Goal: Complete application form

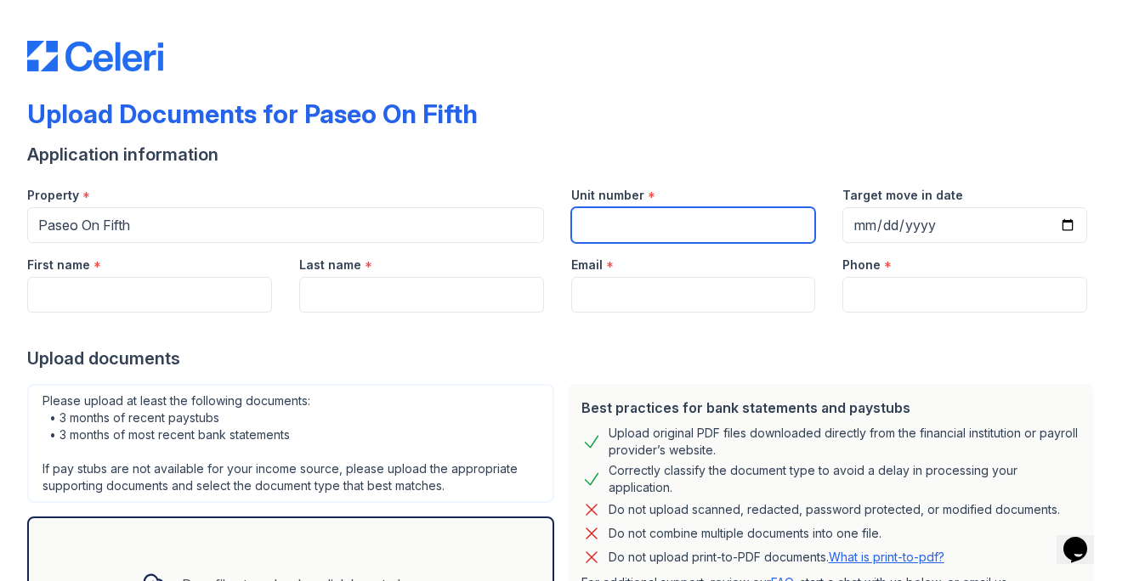
click at [627, 219] on input "Unit number" at bounding box center [693, 225] width 245 height 36
type input "427"
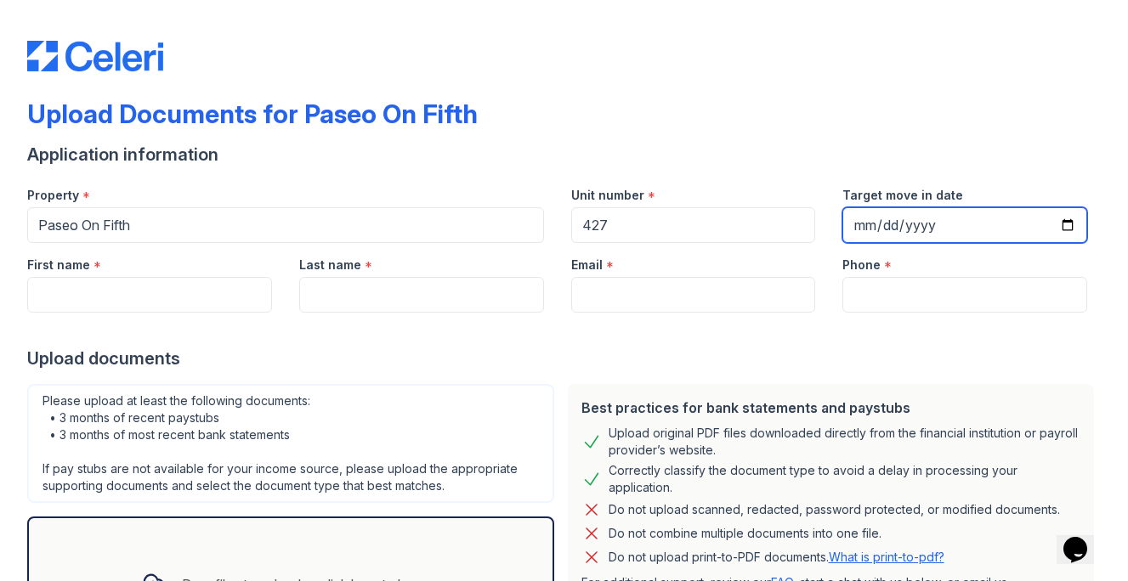
click at [889, 223] on input "Target move in date" at bounding box center [964, 225] width 245 height 36
click at [1071, 232] on input "Target move in date" at bounding box center [964, 225] width 245 height 36
type input "[DATE]"
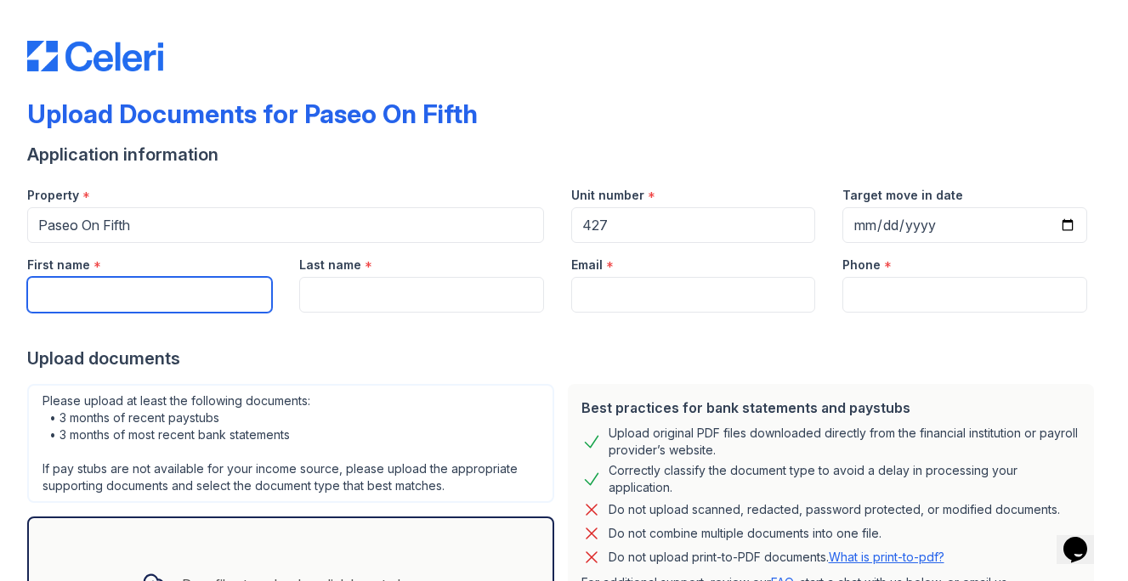
click at [196, 281] on input "First name" at bounding box center [149, 295] width 245 height 36
type input "[PERSON_NAME]"
type input "Deshpande"
type input "[EMAIL_ADDRESS][DOMAIN_NAME]"
type input "4087721341"
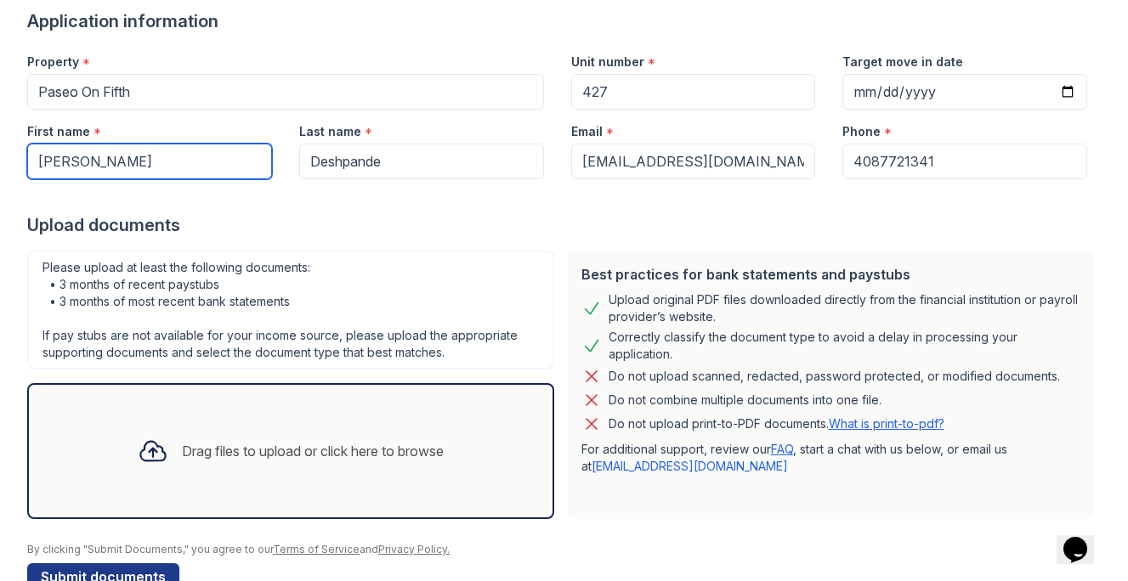
scroll to position [177, 0]
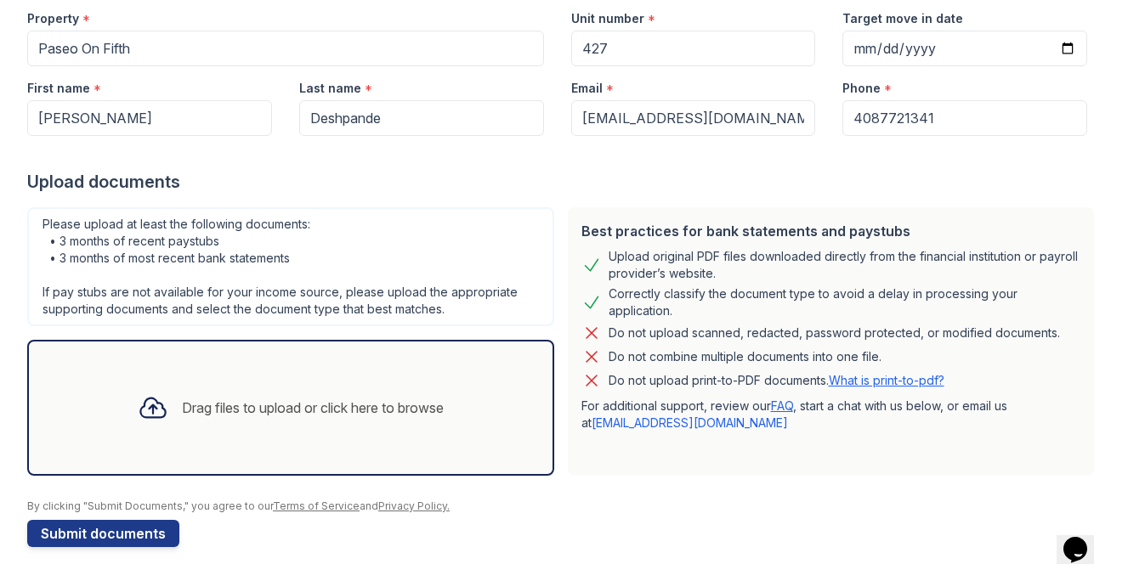
click at [301, 428] on div "Drag files to upload or click here to browse" at bounding box center [290, 408] width 333 height 58
click at [287, 418] on div "Drag files to upload or click here to browse" at bounding box center [290, 408] width 333 height 58
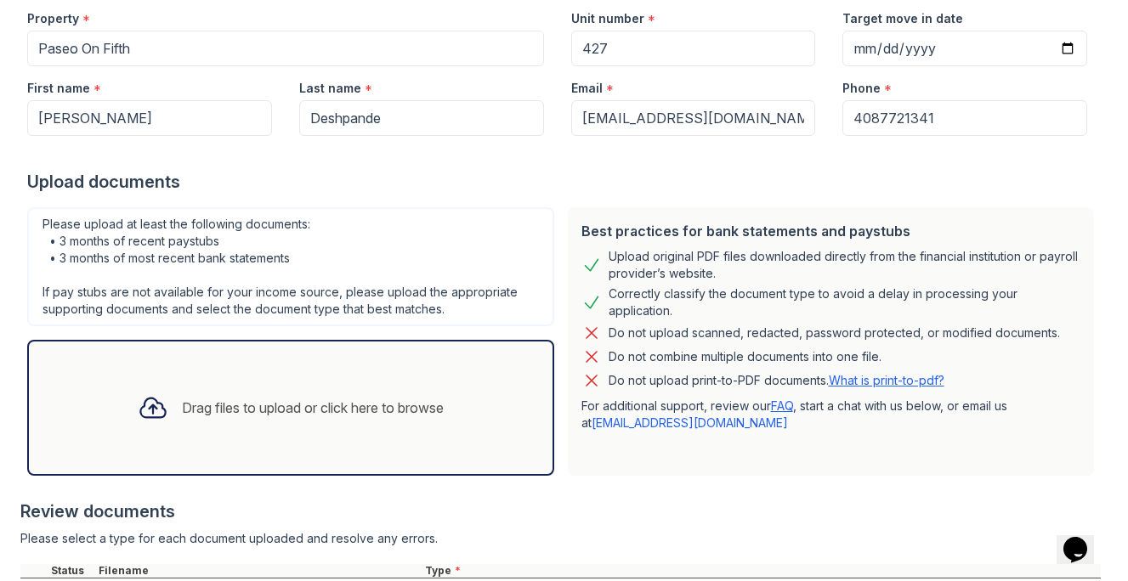
click at [267, 410] on div "Drag files to upload or click here to browse" at bounding box center [313, 408] width 262 height 20
click at [321, 413] on div "Drag files to upload or click here to browse" at bounding box center [313, 408] width 262 height 20
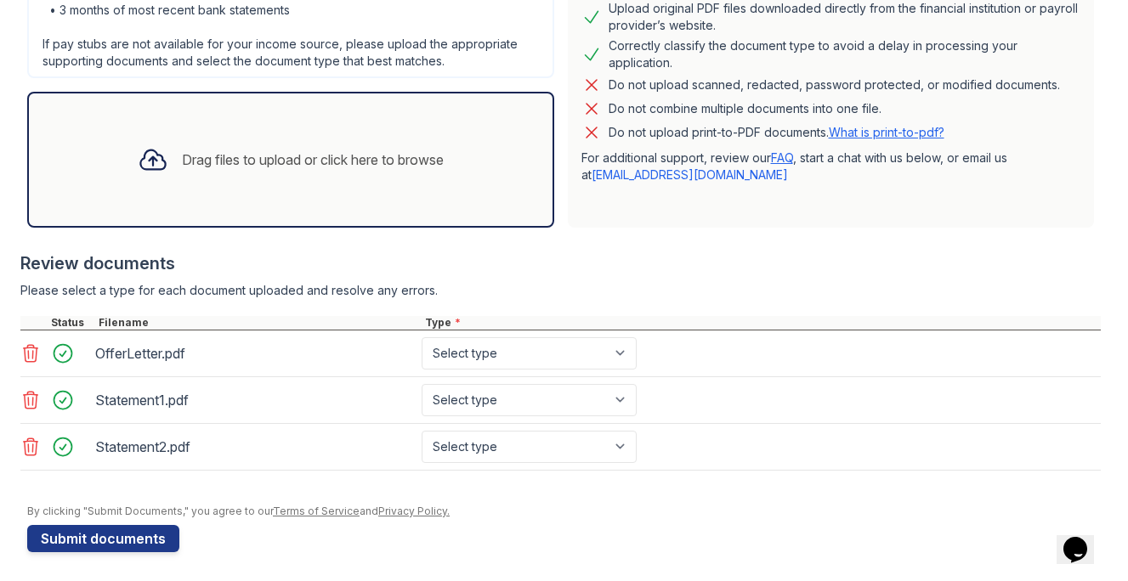
scroll to position [430, 0]
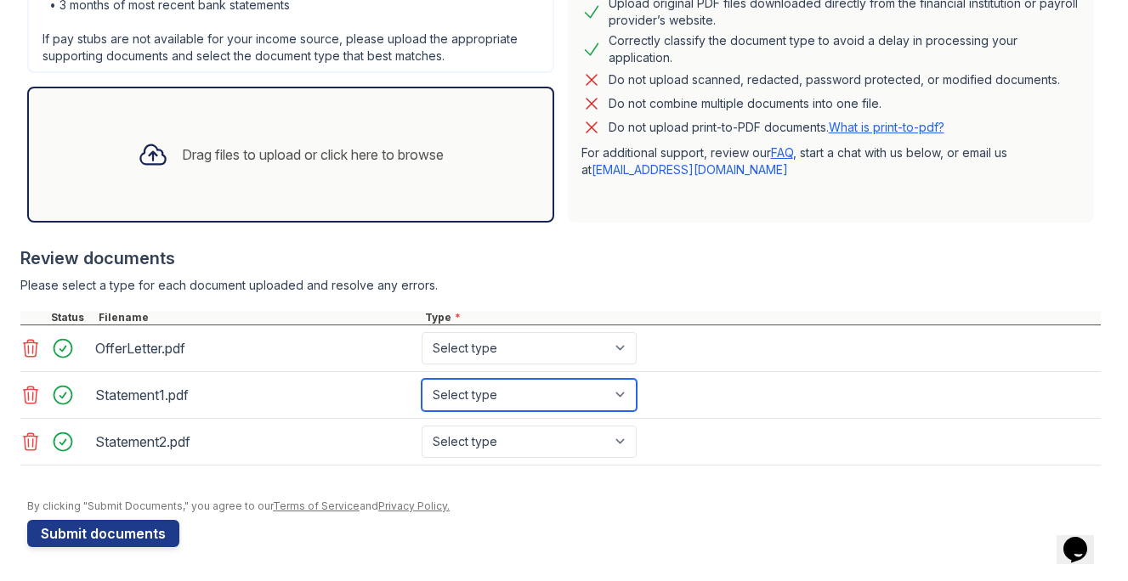
click at [455, 400] on select "Select type Paystub Bank Statement Offer Letter Tax Documents Benefit Award Let…" at bounding box center [529, 395] width 215 height 32
select select "bank_statement"
click at [422, 379] on select "Select type Paystub Bank Statement Offer Letter Tax Documents Benefit Award Let…" at bounding box center [529, 395] width 215 height 32
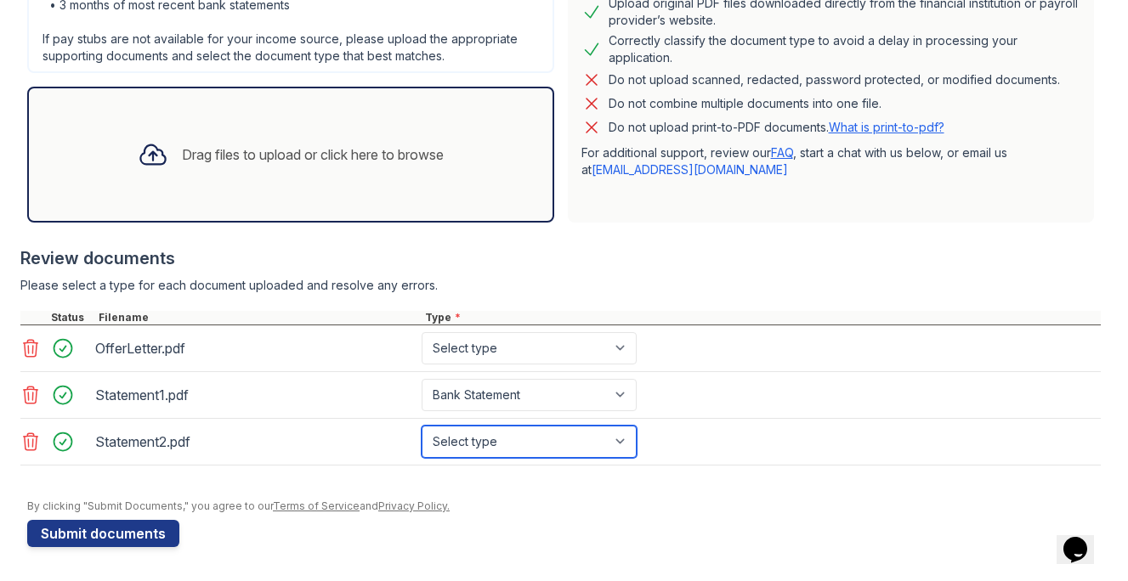
click at [475, 442] on select "Select type Paystub Bank Statement Offer Letter Tax Documents Benefit Award Let…" at bounding box center [529, 442] width 215 height 32
select select "investment_account_statement"
click at [422, 426] on select "Select type Paystub Bank Statement Offer Letter Tax Documents Benefit Award Let…" at bounding box center [529, 442] width 215 height 32
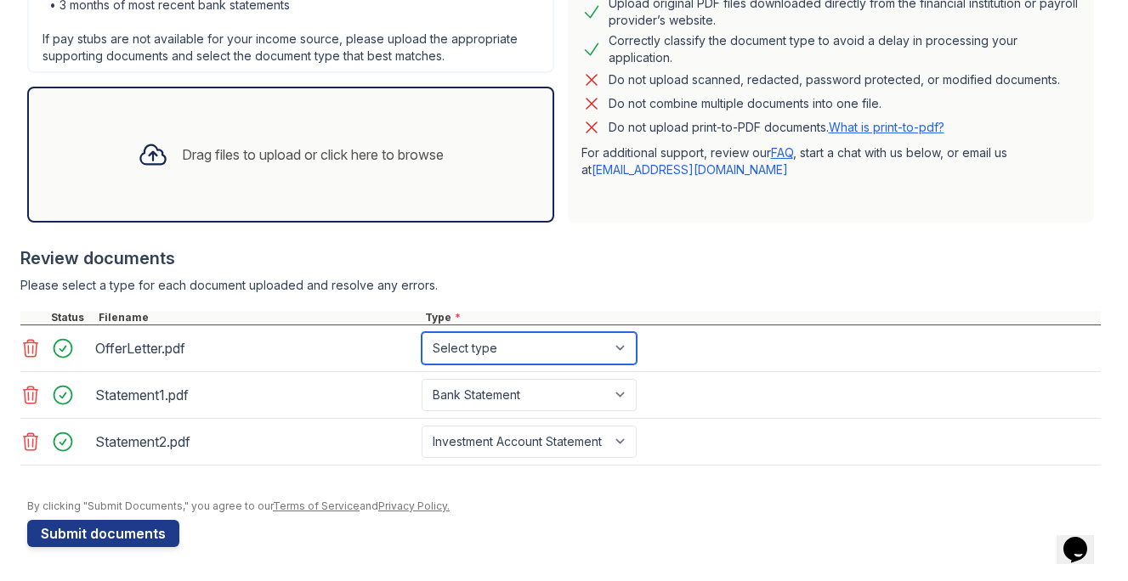
click at [503, 351] on select "Select type Paystub Bank Statement Offer Letter Tax Documents Benefit Award Let…" at bounding box center [529, 348] width 215 height 32
select select "offer_letter"
click at [422, 332] on select "Select type Paystub Bank Statement Offer Letter Tax Documents Benefit Award Let…" at bounding box center [529, 348] width 215 height 32
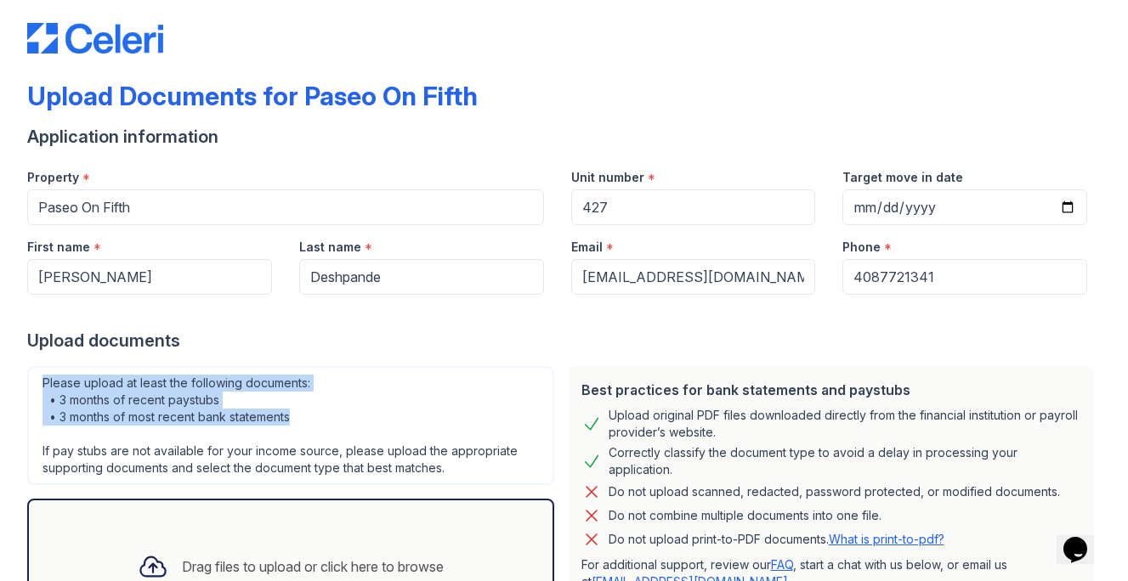
drag, startPoint x: 40, startPoint y: 383, endPoint x: 299, endPoint y: 425, distance: 262.8
click at [299, 425] on div "Please upload at least the following documents: • 3 months of recent paystubs •…" at bounding box center [290, 425] width 527 height 119
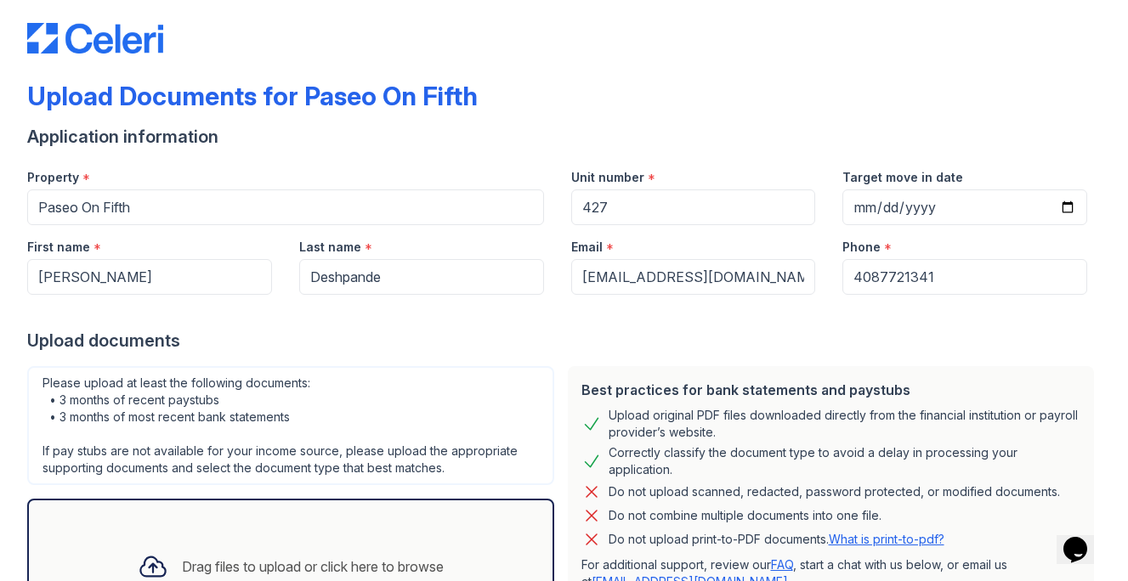
click at [171, 417] on div "Please upload at least the following documents: • 3 months of recent paystubs •…" at bounding box center [290, 425] width 527 height 119
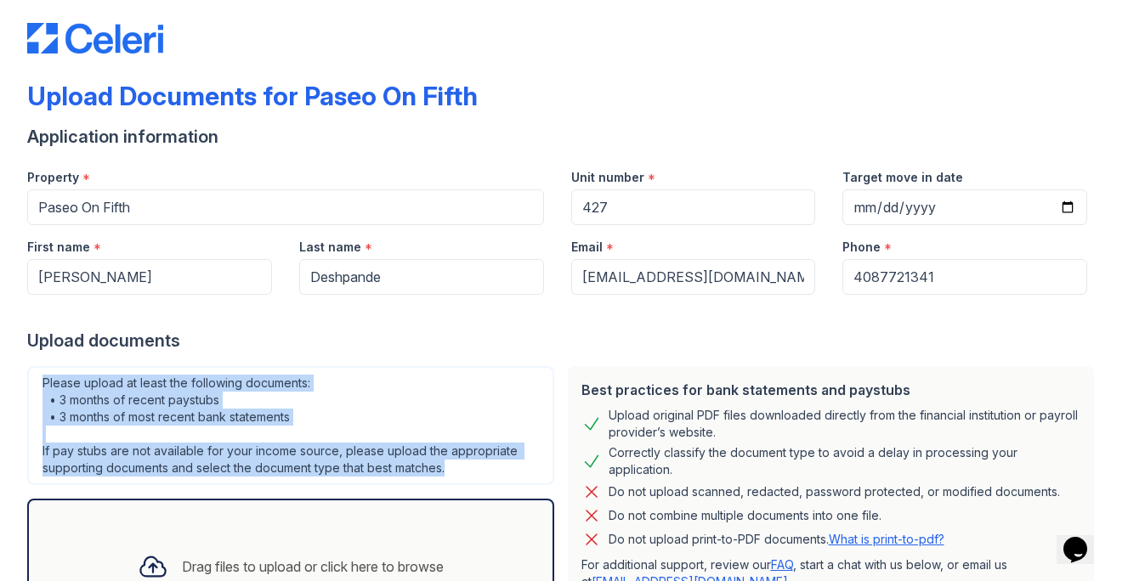
drag, startPoint x: 38, startPoint y: 383, endPoint x: 463, endPoint y: 463, distance: 432.7
click at [464, 465] on div "Please upload at least the following documents: • 3 months of recent paystubs •…" at bounding box center [290, 425] width 527 height 119
copy div "Please upload at least the following documents: • 3 months of recent paystubs •…"
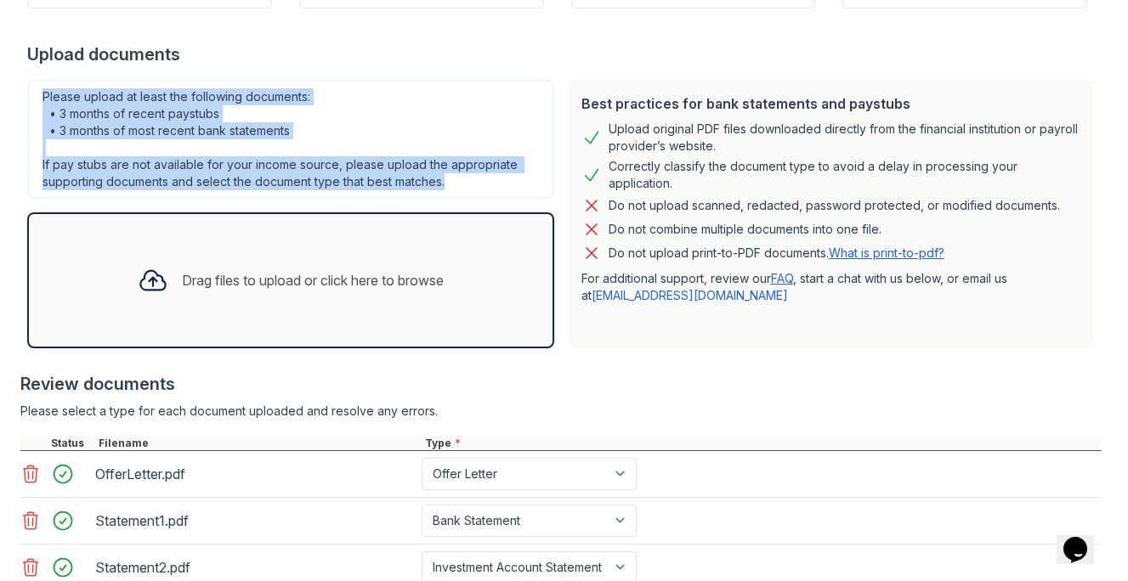
scroll to position [218, 0]
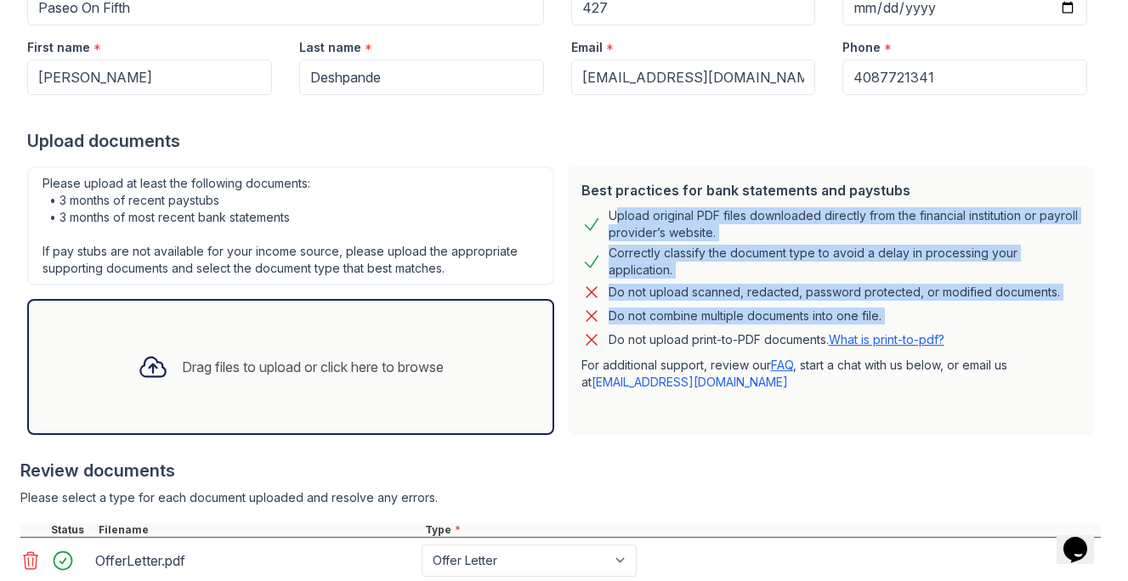
drag, startPoint x: 599, startPoint y: 216, endPoint x: 985, endPoint y: 330, distance: 402.4
click at [985, 330] on div "Best practices for bank statements and paystubs Upload original PDF files downl…" at bounding box center [831, 301] width 527 height 269
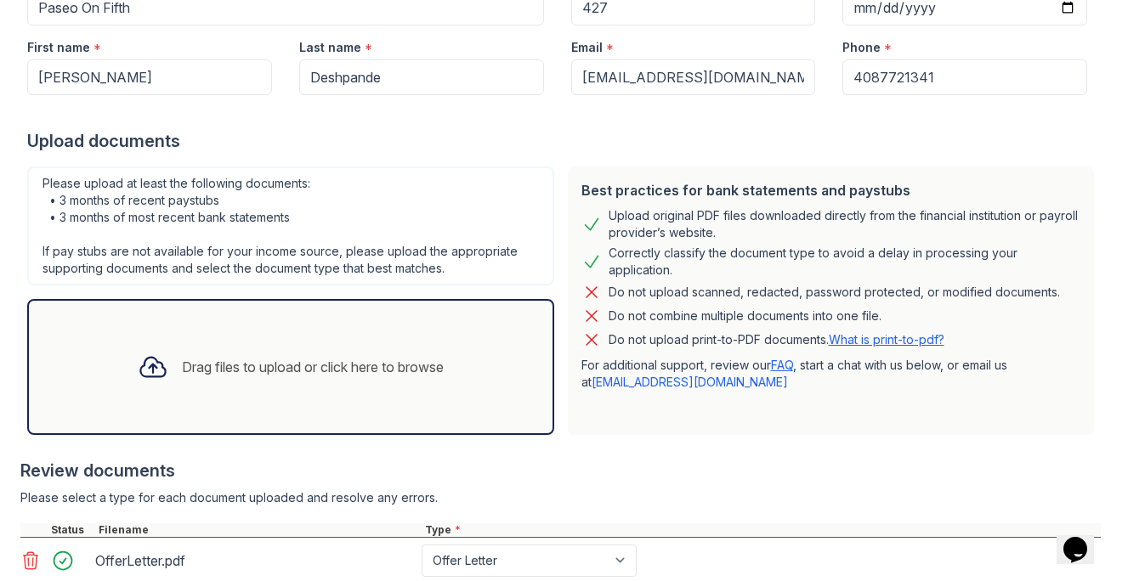
click at [984, 335] on div "Do not upload print-to-PDF documents. What is print-to-pdf?" at bounding box center [831, 340] width 500 height 20
drag, startPoint x: 972, startPoint y: 338, endPoint x: 612, endPoint y: 212, distance: 381.0
click at [612, 212] on div "Best practices for bank statements and paystubs Upload original PDF files downl…" at bounding box center [831, 301] width 527 height 269
copy div "Upload original PDF files downloaded directly from the financial institution or…"
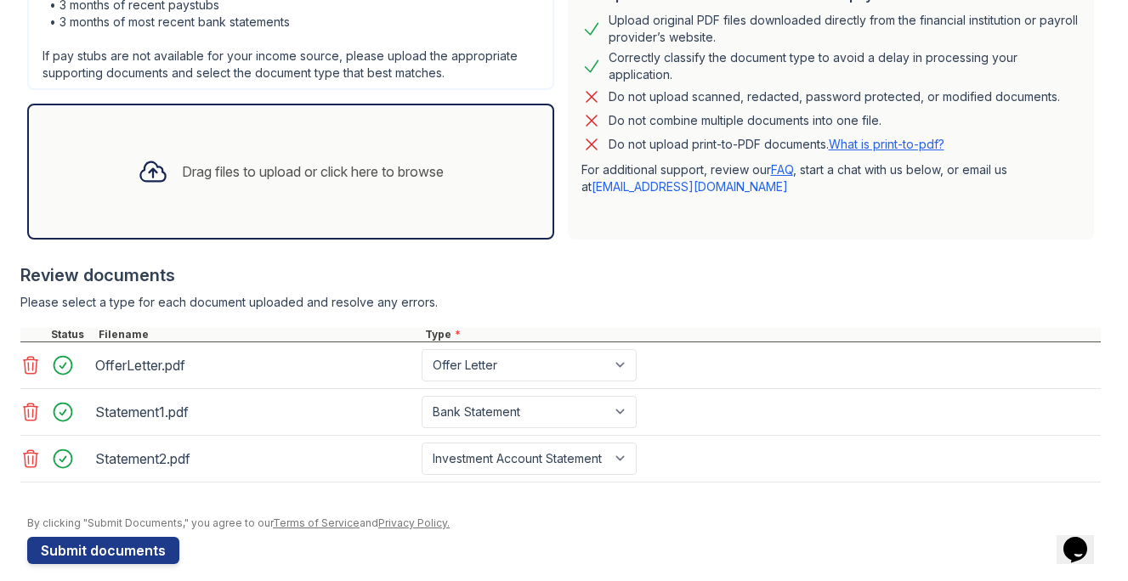
click at [345, 169] on div "Drag files to upload or click here to browse" at bounding box center [313, 172] width 262 height 20
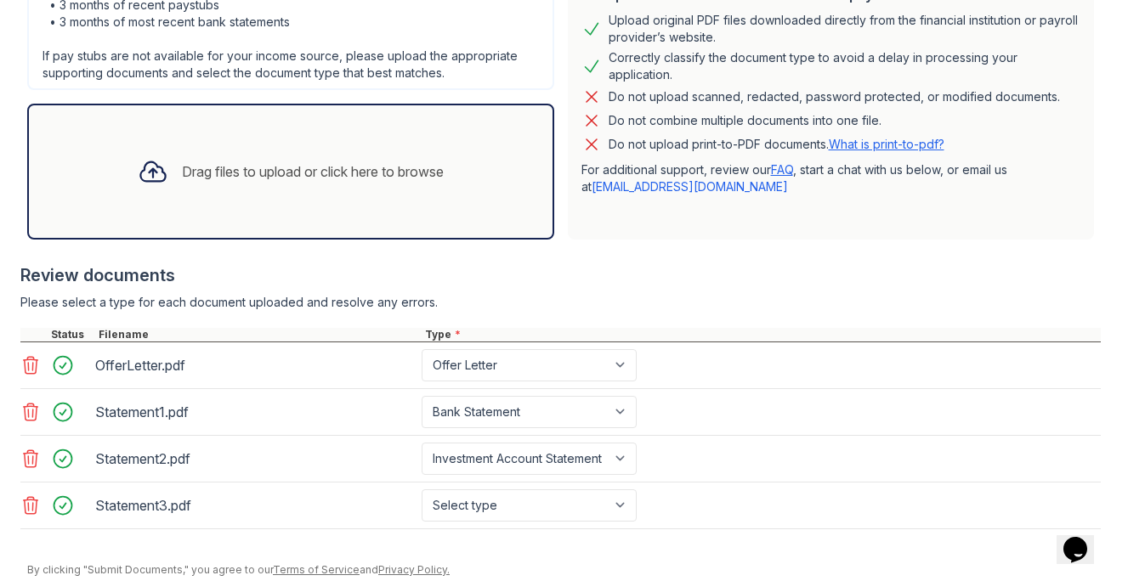
scroll to position [477, 0]
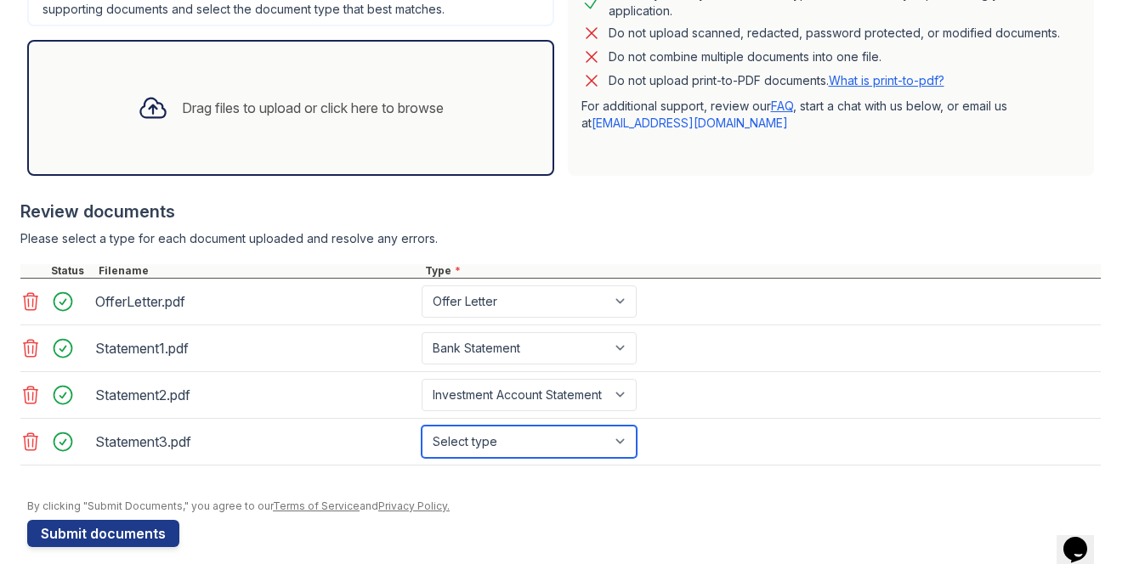
click at [475, 451] on select "Select type Paystub Bank Statement Offer Letter Tax Documents Benefit Award Let…" at bounding box center [529, 442] width 215 height 32
select select "bank_statement"
click at [422, 426] on select "Select type Paystub Bank Statement Offer Letter Tax Documents Benefit Award Let…" at bounding box center [529, 442] width 215 height 32
click at [558, 540] on form "Application information Property * Paseo On Fifth Unit number * 427 Target move…" at bounding box center [564, 107] width 1074 height 882
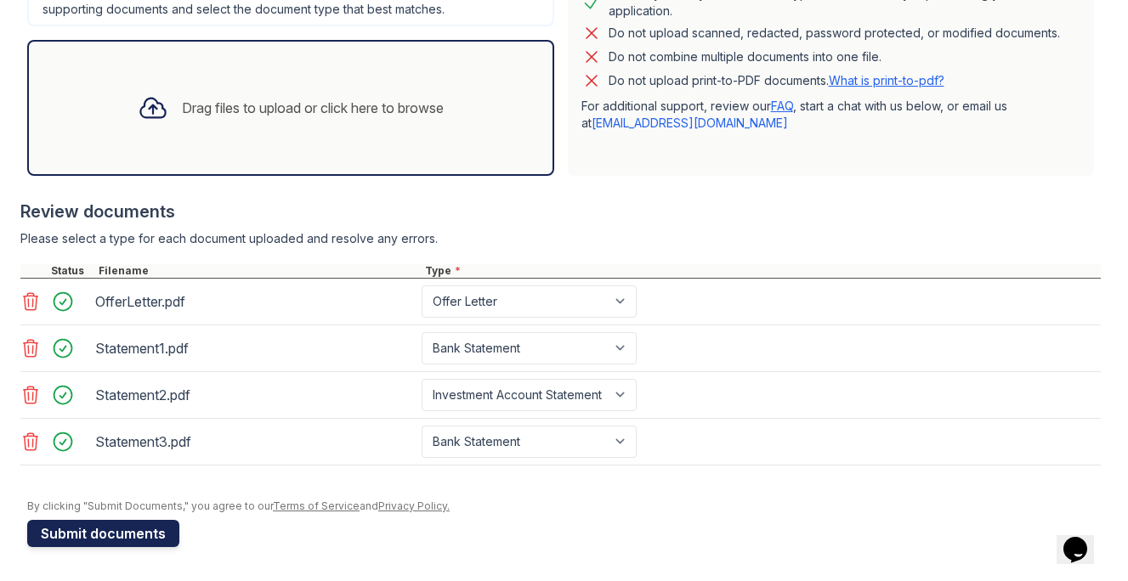
click at [109, 530] on button "Submit documents" at bounding box center [103, 533] width 152 height 27
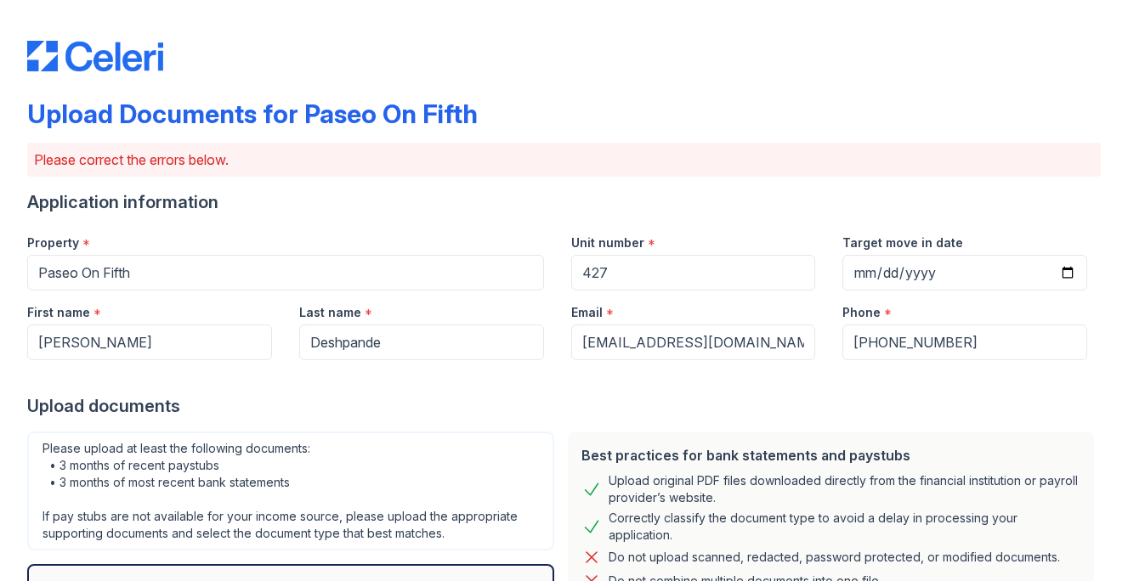
scroll to position [532, 0]
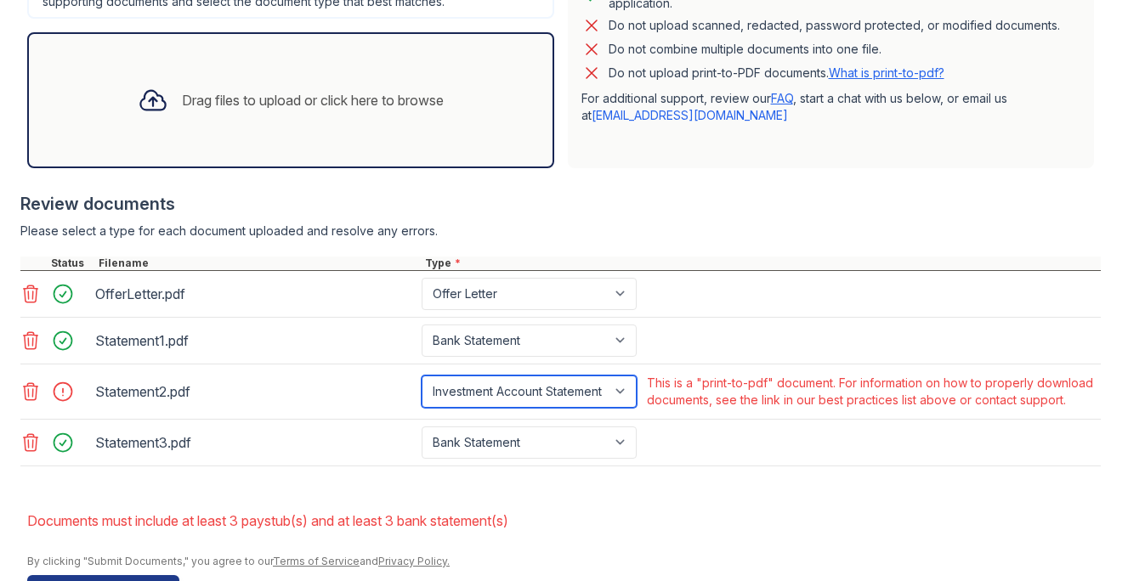
click at [547, 405] on select "Paystub Bank Statement Offer Letter Tax Documents Benefit Award Letter Investme…" at bounding box center [529, 392] width 215 height 32
click at [422, 383] on select "Paystub Bank Statement Offer Letter Tax Documents Benefit Award Letter Investme…" at bounding box center [529, 392] width 215 height 32
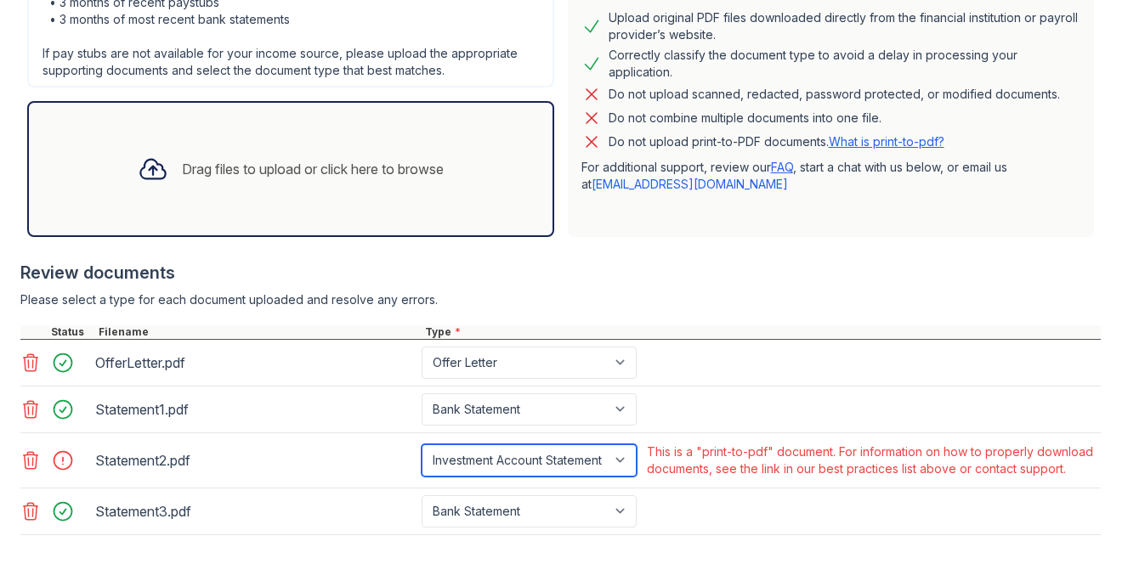
scroll to position [462, 0]
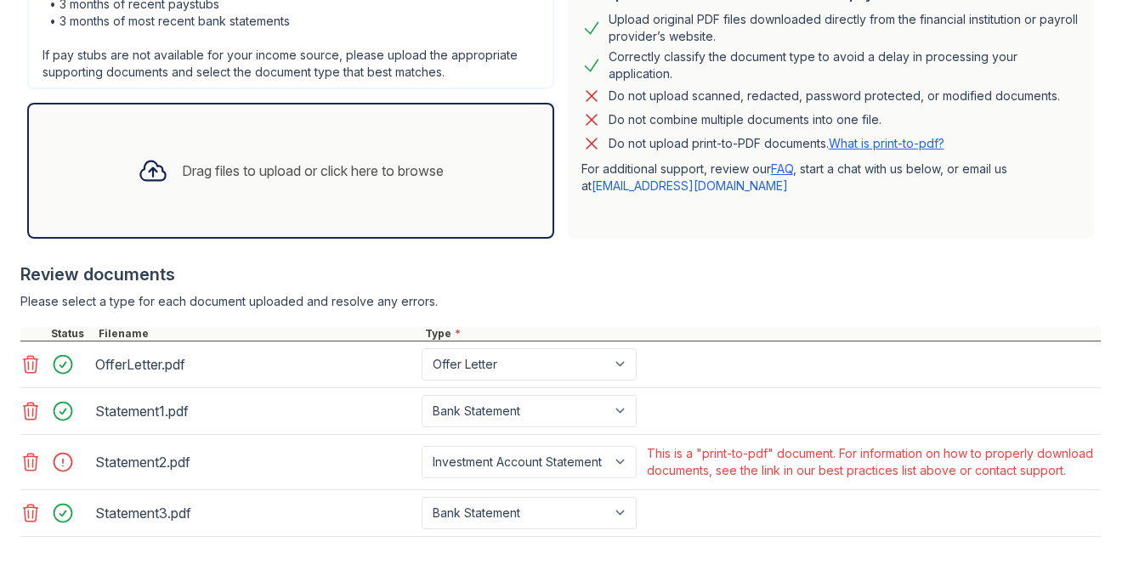
click at [878, 145] on link "What is print-to-pdf?" at bounding box center [887, 143] width 116 height 14
click at [31, 471] on icon at bounding box center [31, 462] width 14 height 17
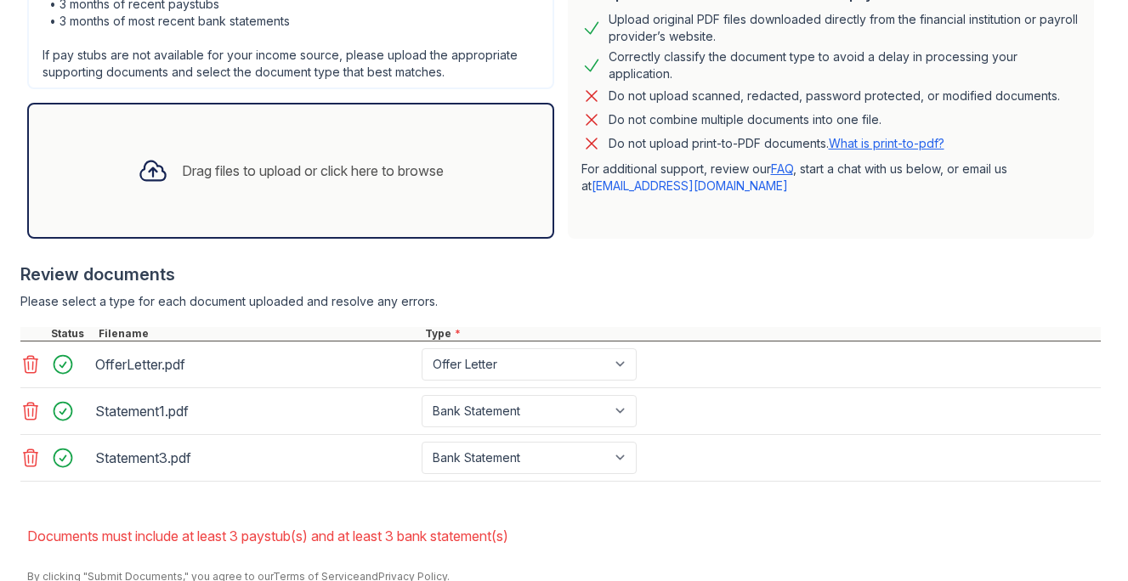
click at [251, 162] on div "Drag files to upload or click here to browse" at bounding box center [313, 171] width 262 height 20
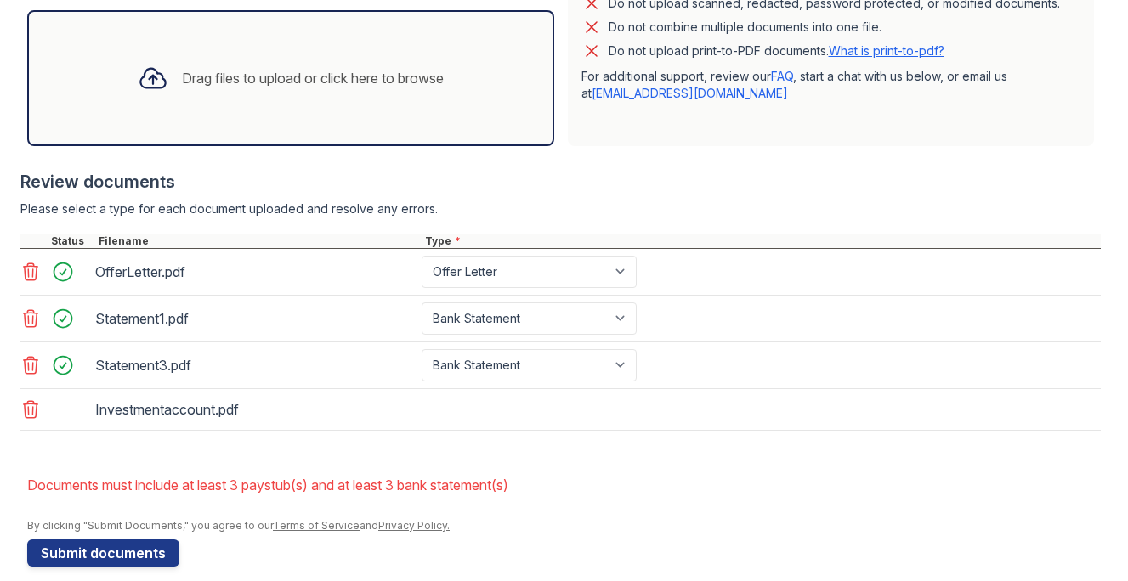
scroll to position [574, 0]
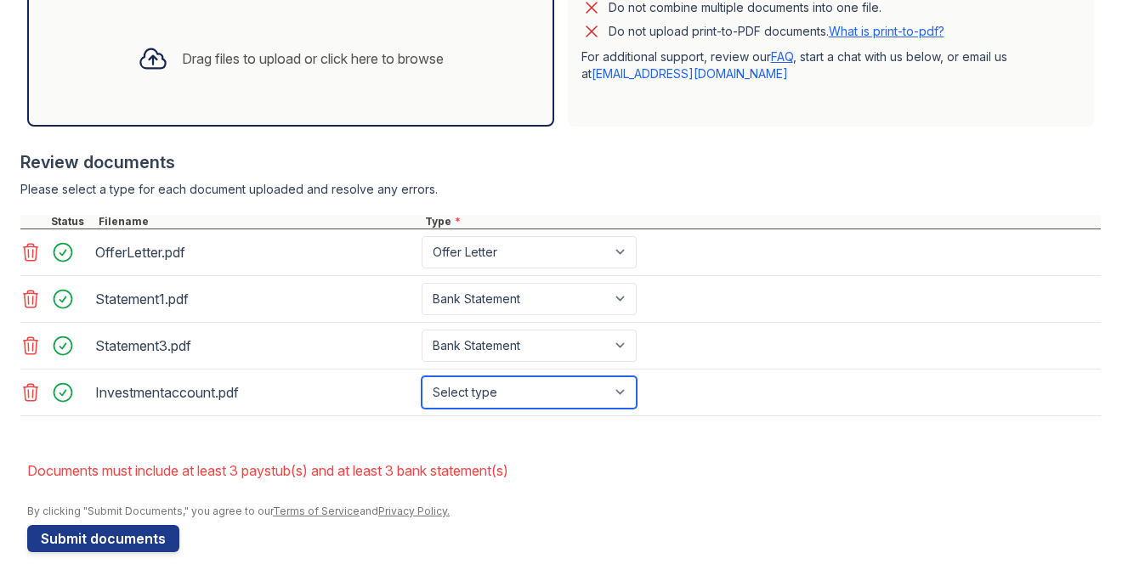
click at [497, 379] on select "Select type Paystub Bank Statement Offer Letter Tax Documents Benefit Award Let…" at bounding box center [529, 393] width 215 height 32
select select "investment_account_statement"
click at [422, 377] on select "Select type Paystub Bank Statement Offer Letter Tax Documents Benefit Award Let…" at bounding box center [529, 393] width 215 height 32
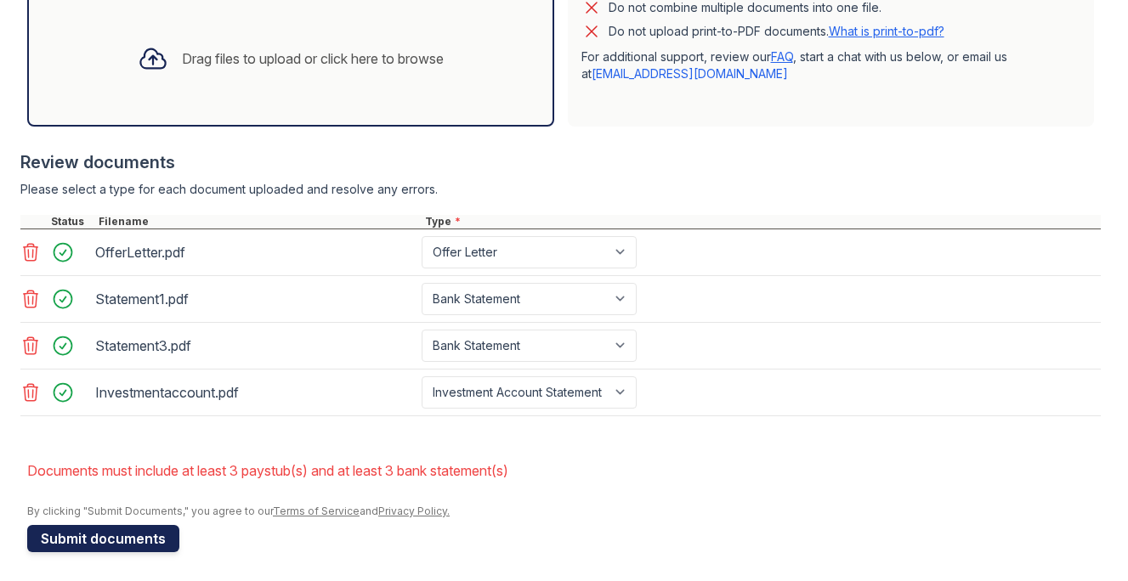
click at [109, 539] on button "Submit documents" at bounding box center [103, 538] width 152 height 27
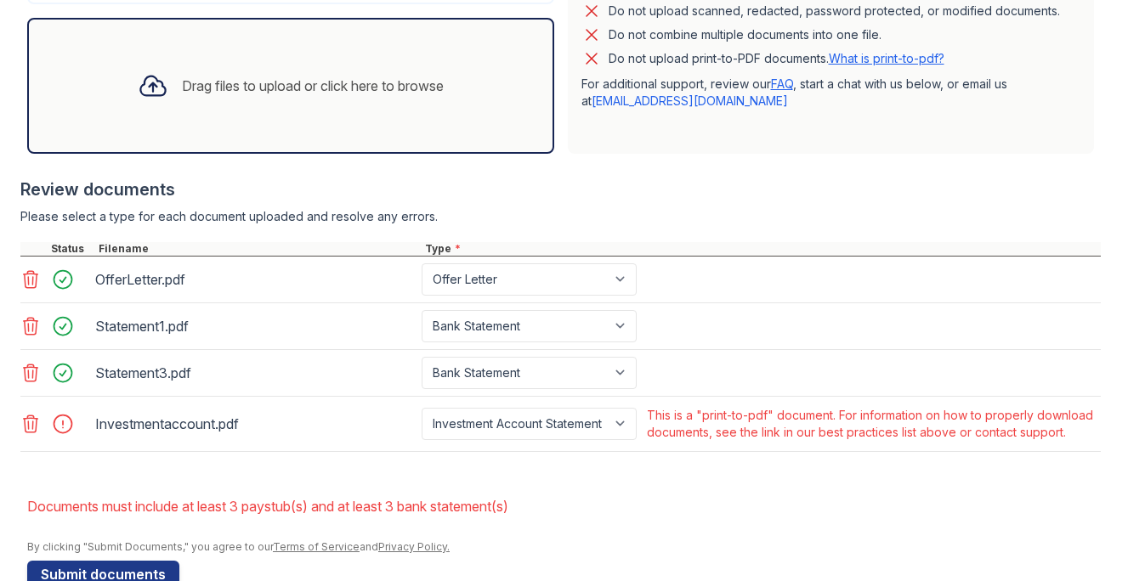
scroll to position [564, 0]
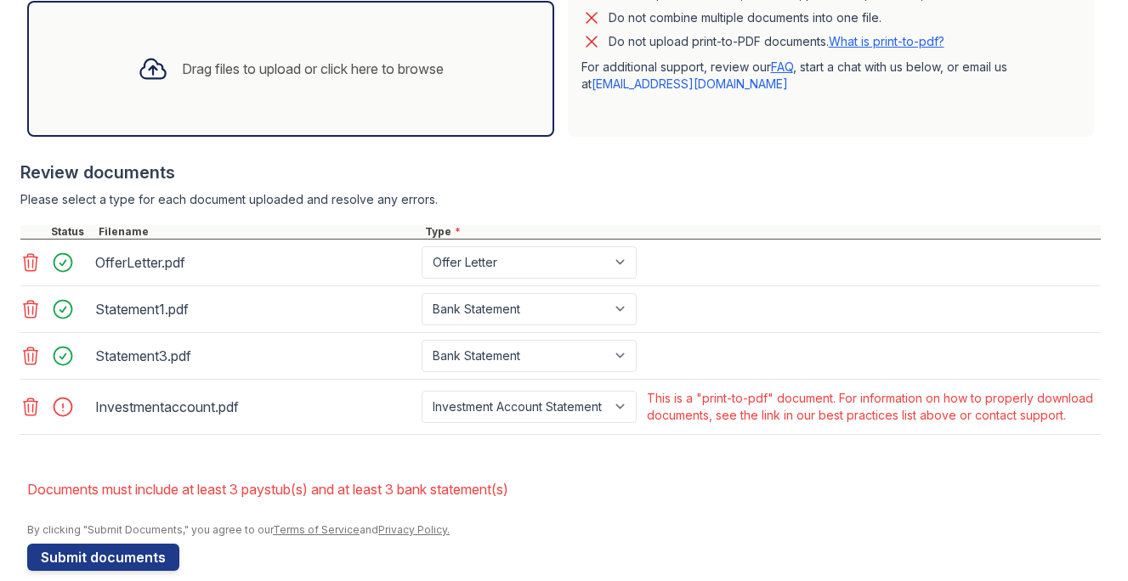
click at [33, 413] on icon at bounding box center [30, 407] width 20 height 20
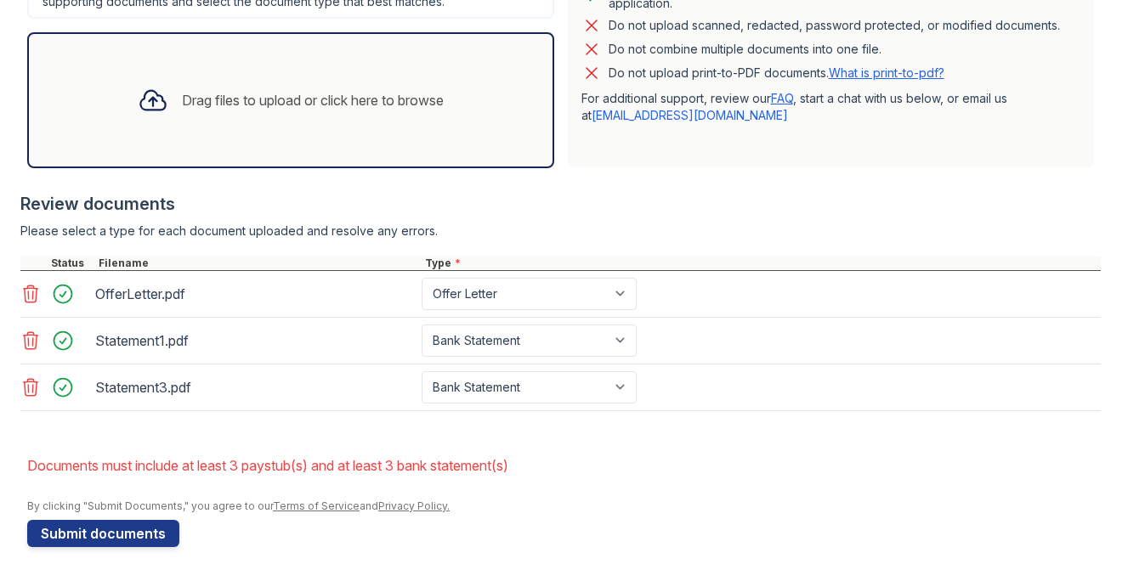
scroll to position [532, 0]
click at [311, 98] on div "Drag files to upload or click here to browse" at bounding box center [313, 100] width 262 height 20
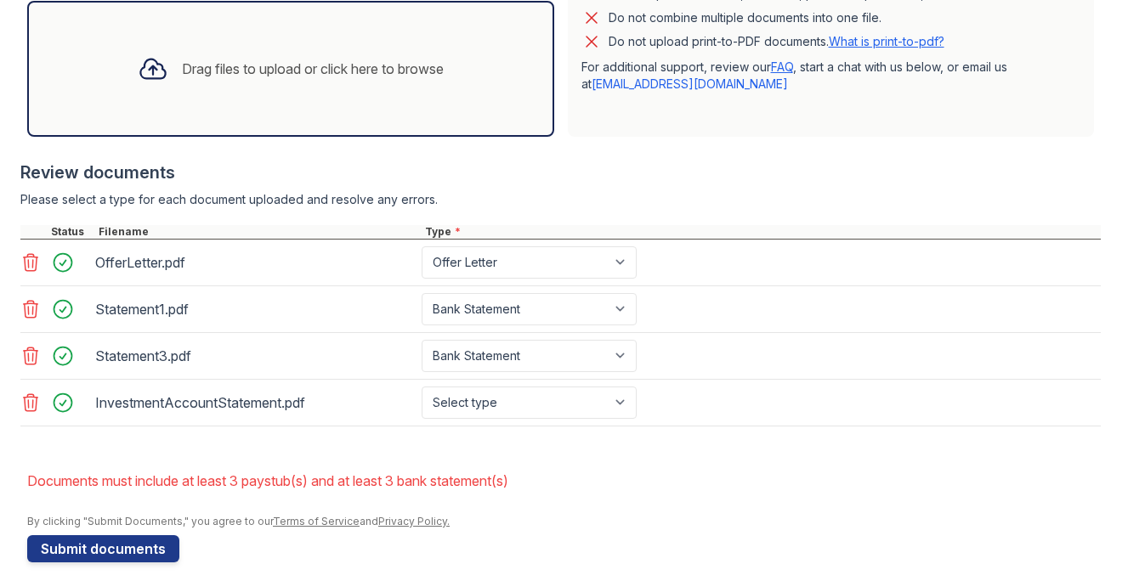
scroll to position [579, 0]
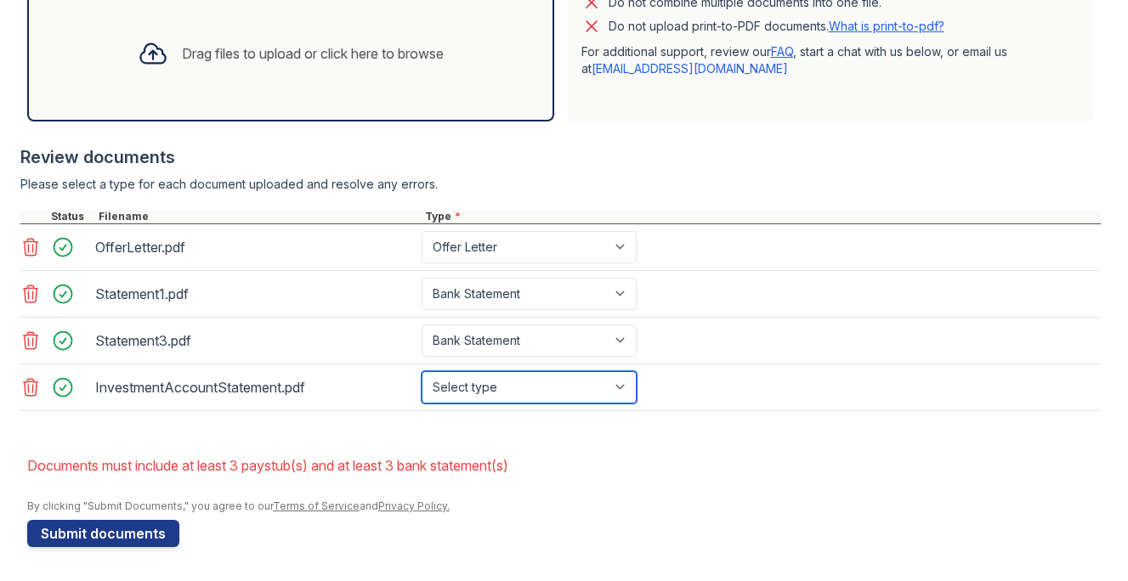
click at [449, 383] on select "Select type Paystub Bank Statement Offer Letter Tax Documents Benefit Award Let…" at bounding box center [529, 388] width 215 height 32
select select "investment_account_statement"
click at [422, 372] on select "Select type Paystub Bank Statement Offer Letter Tax Documents Benefit Award Let…" at bounding box center [529, 388] width 215 height 32
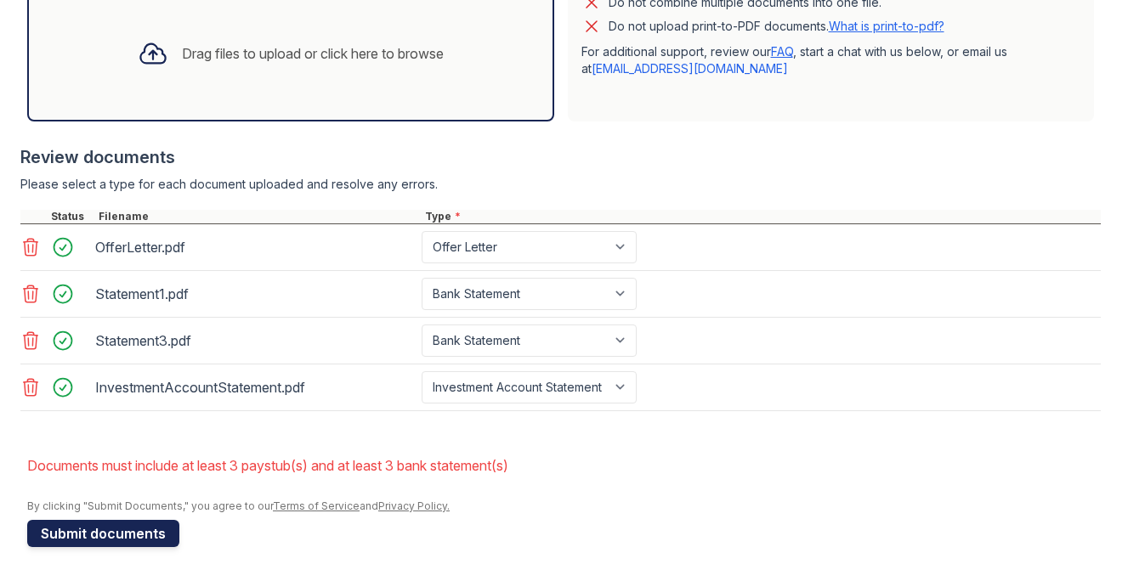
click at [90, 533] on button "Submit documents" at bounding box center [103, 533] width 152 height 27
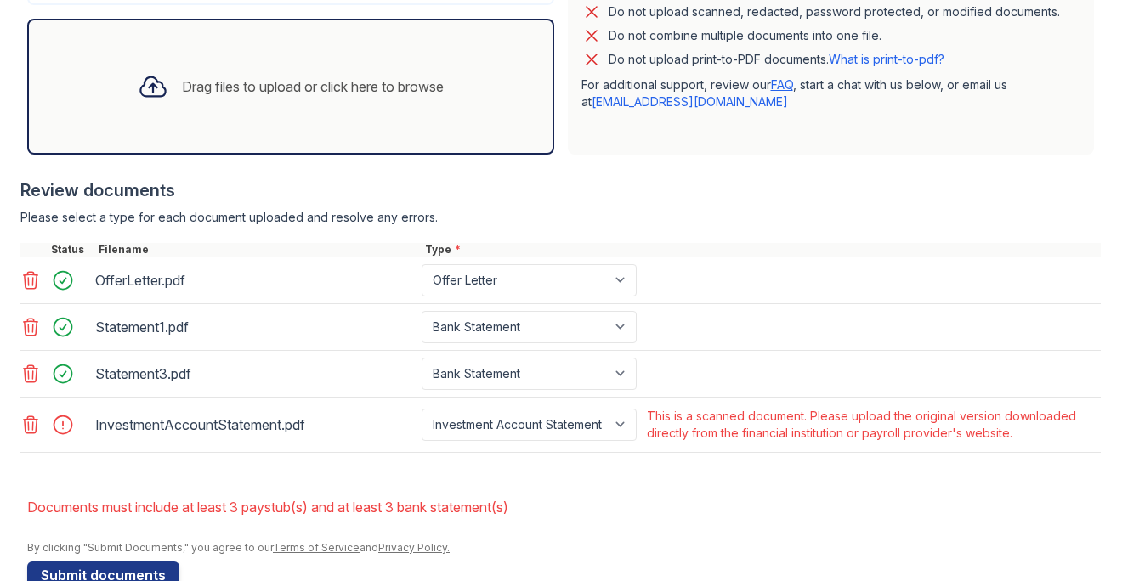
scroll to position [587, 0]
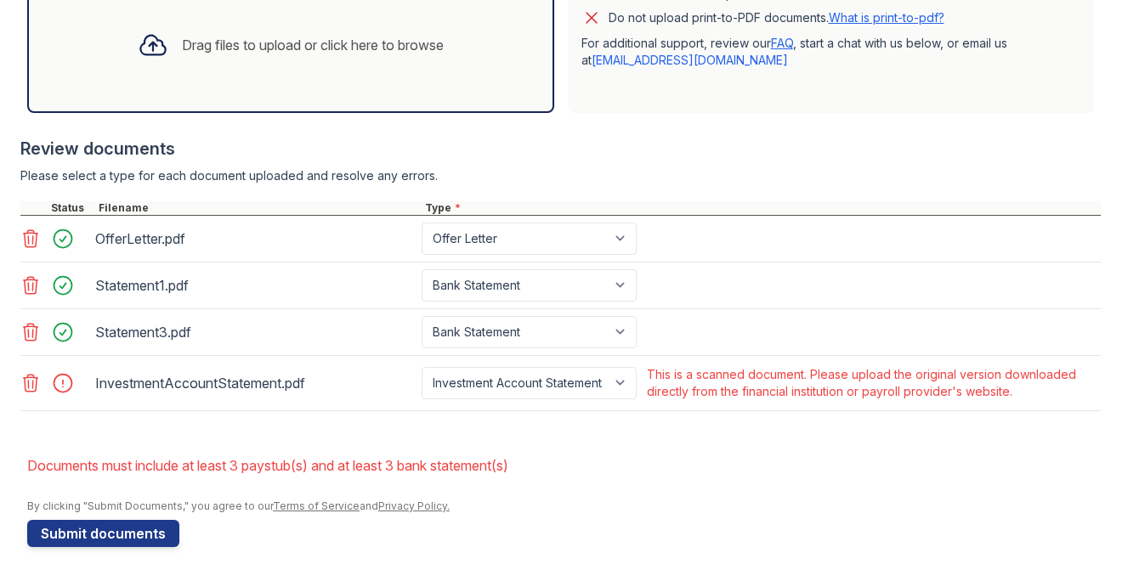
click at [11, 378] on main "Upload Documents for Paseo On Fifth Please correct the errors below. Applicatio…" at bounding box center [564, 290] width 1128 height 581
click at [24, 379] on icon at bounding box center [31, 383] width 14 height 17
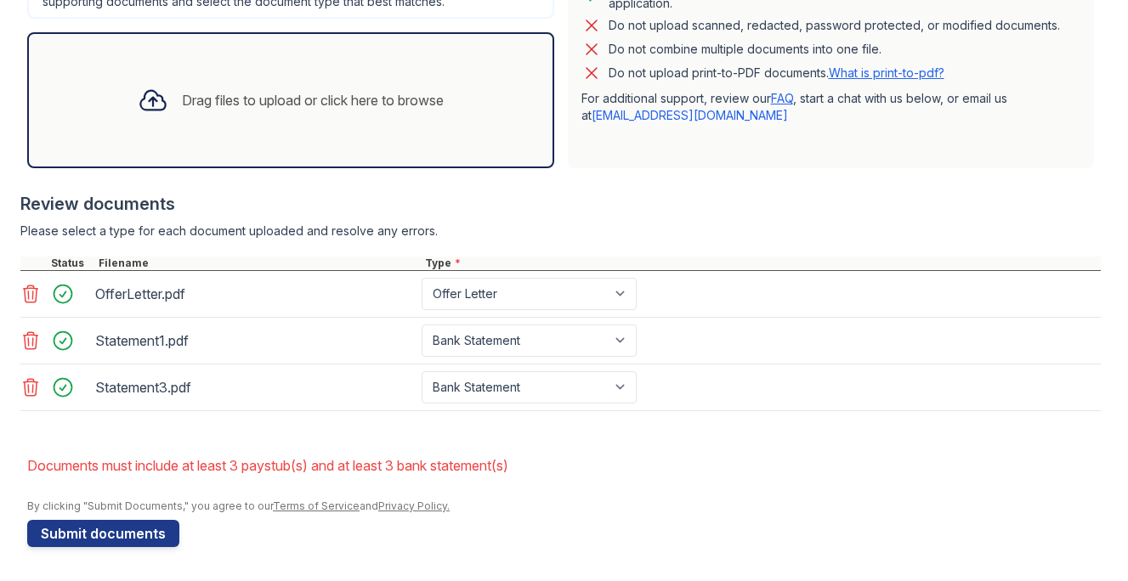
scroll to position [532, 0]
click at [219, 139] on div "Drag files to upload or click here to browse" at bounding box center [290, 100] width 527 height 136
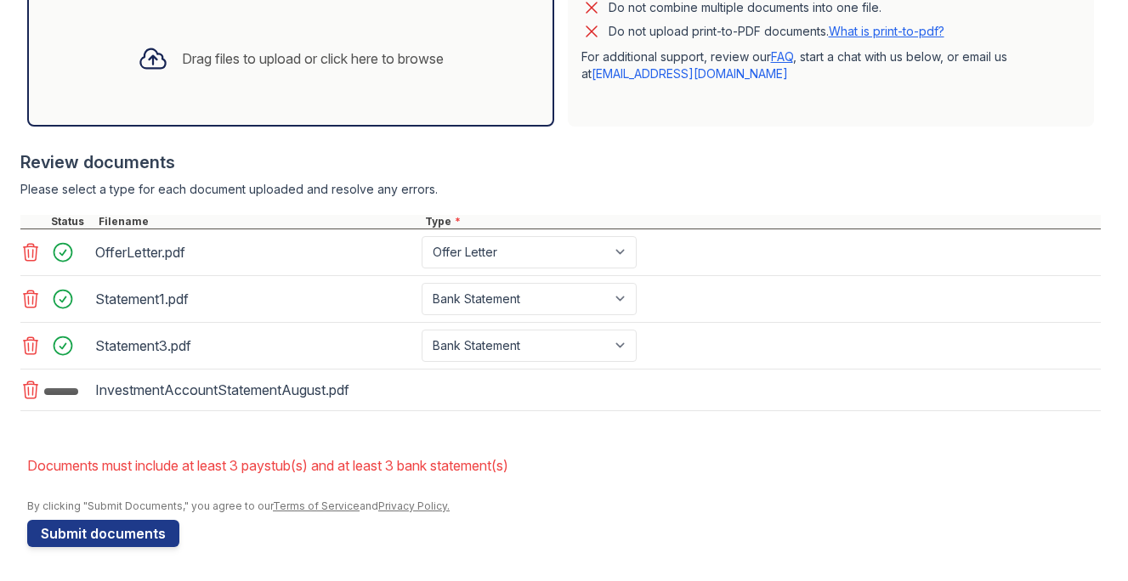
scroll to position [579, 0]
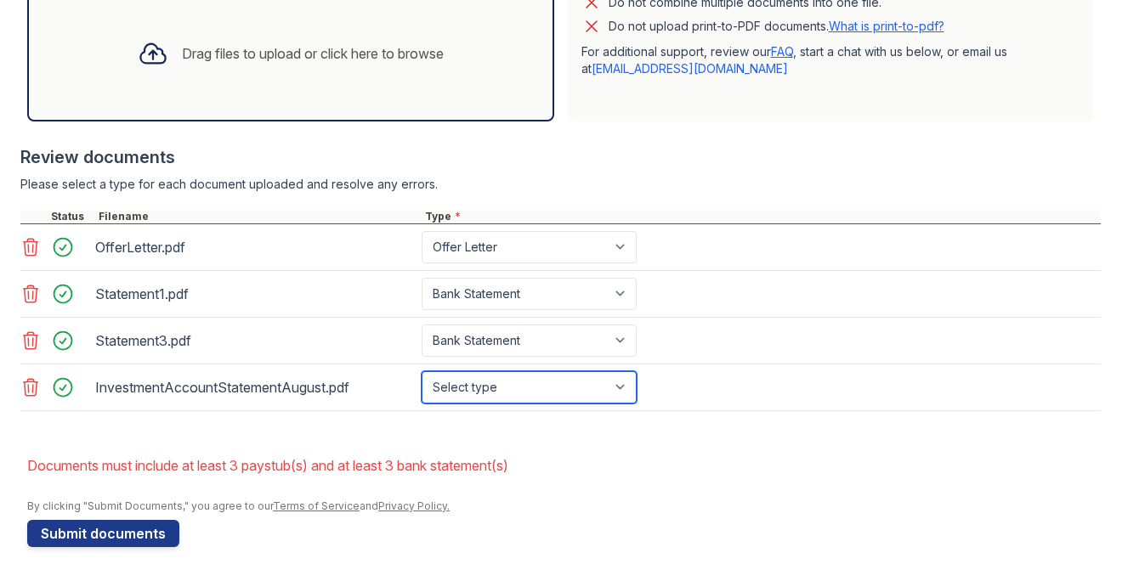
click at [500, 393] on select "Select type Paystub Bank Statement Offer Letter Tax Documents Benefit Award Let…" at bounding box center [529, 388] width 215 height 32
select select "investment_account_statement"
click at [422, 372] on select "Select type Paystub Bank Statement Offer Letter Tax Documents Benefit Award Let…" at bounding box center [529, 388] width 215 height 32
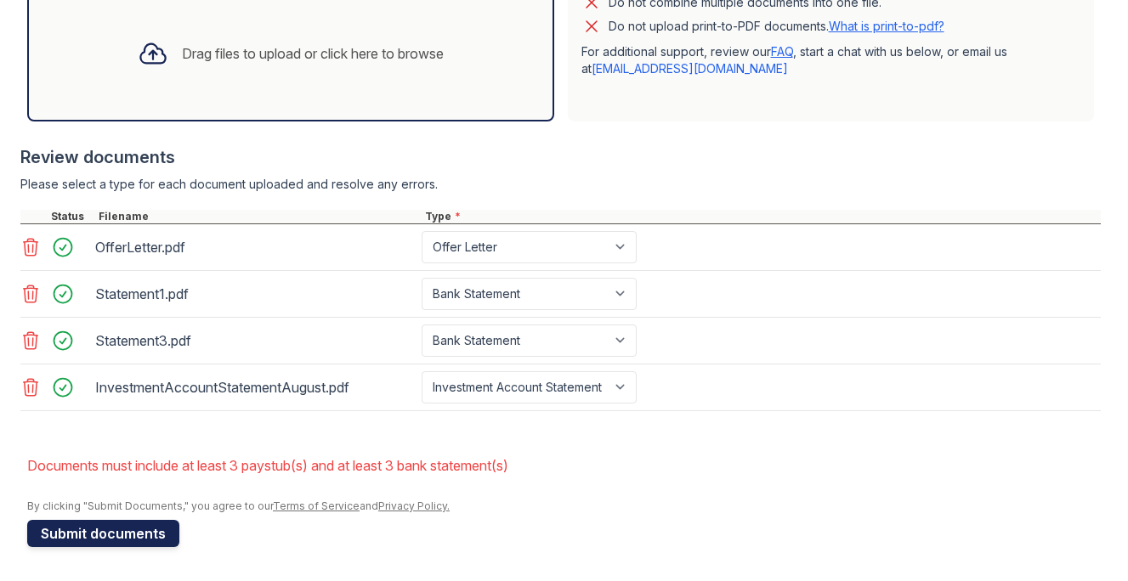
click at [111, 529] on button "Submit documents" at bounding box center [103, 533] width 152 height 27
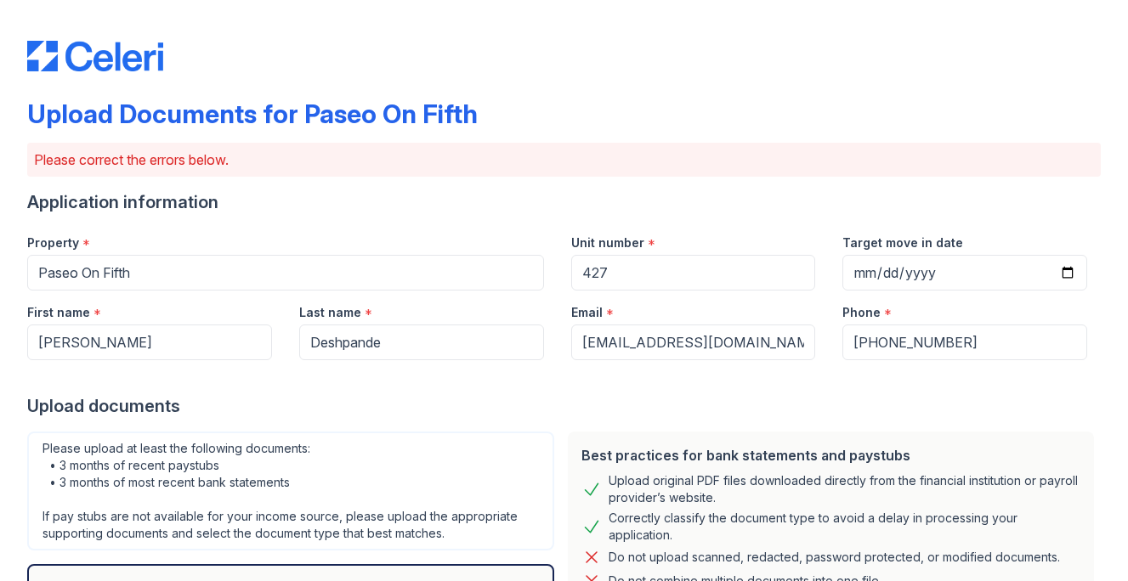
scroll to position [604, 0]
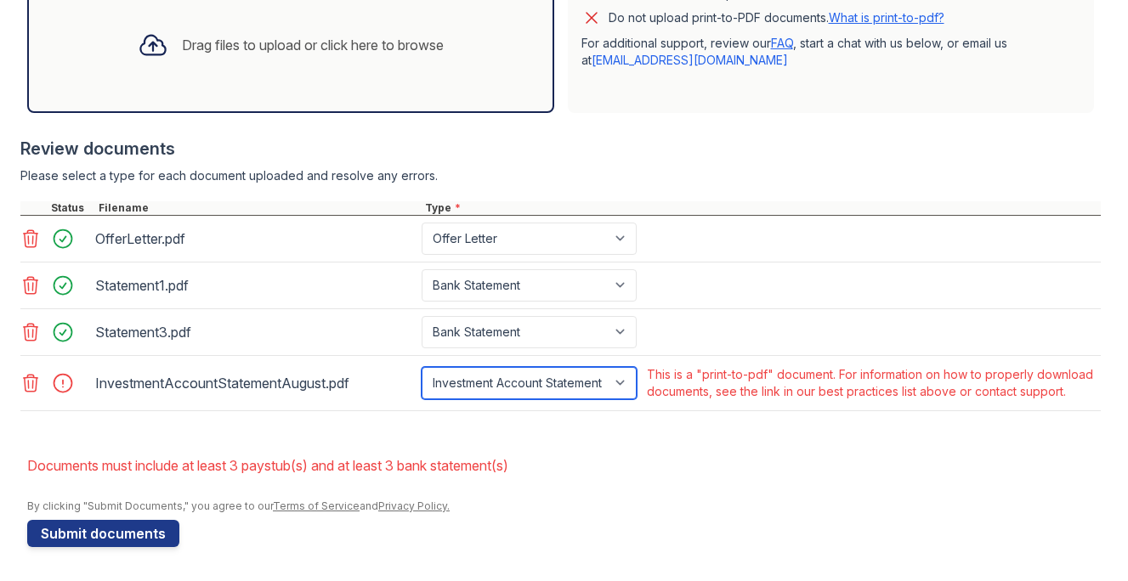
click at [500, 378] on select "Paystub Bank Statement Offer Letter Tax Documents Benefit Award Letter Investme…" at bounding box center [529, 383] width 215 height 32
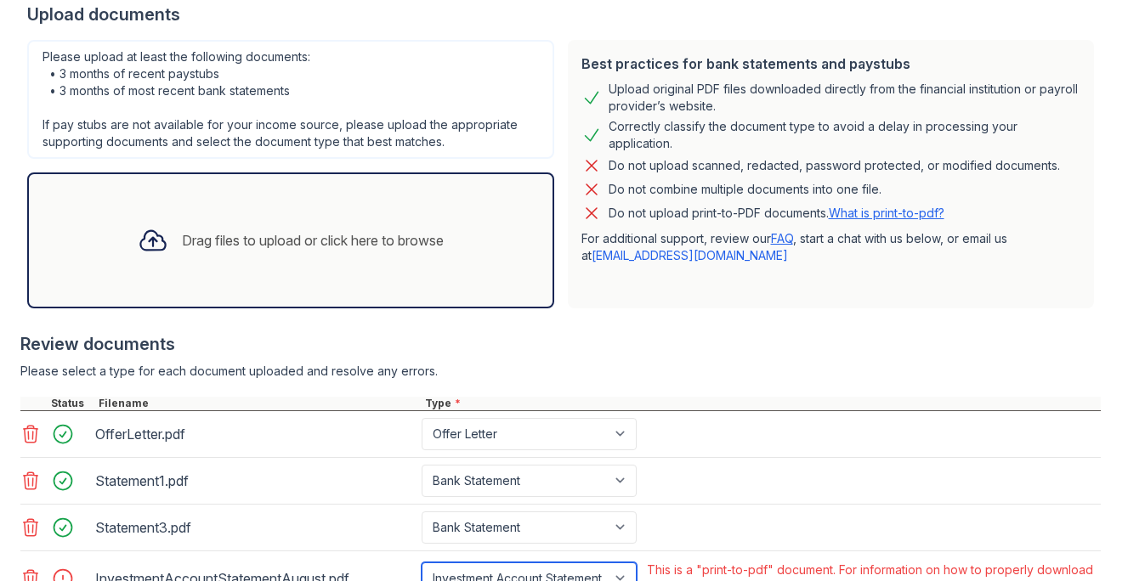
scroll to position [481, 0]
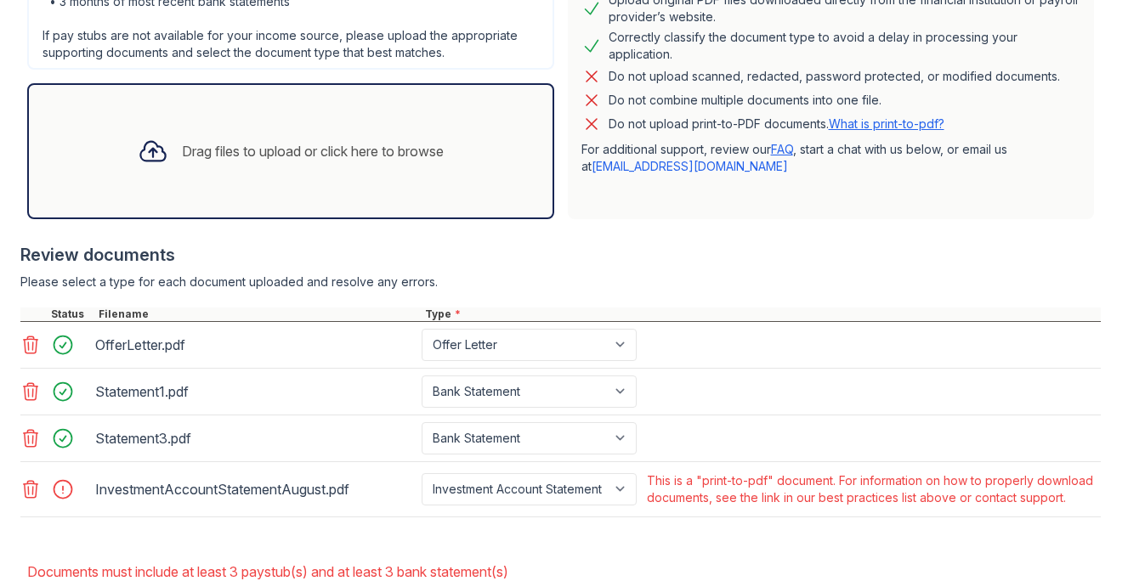
click at [35, 496] on icon at bounding box center [30, 489] width 20 height 20
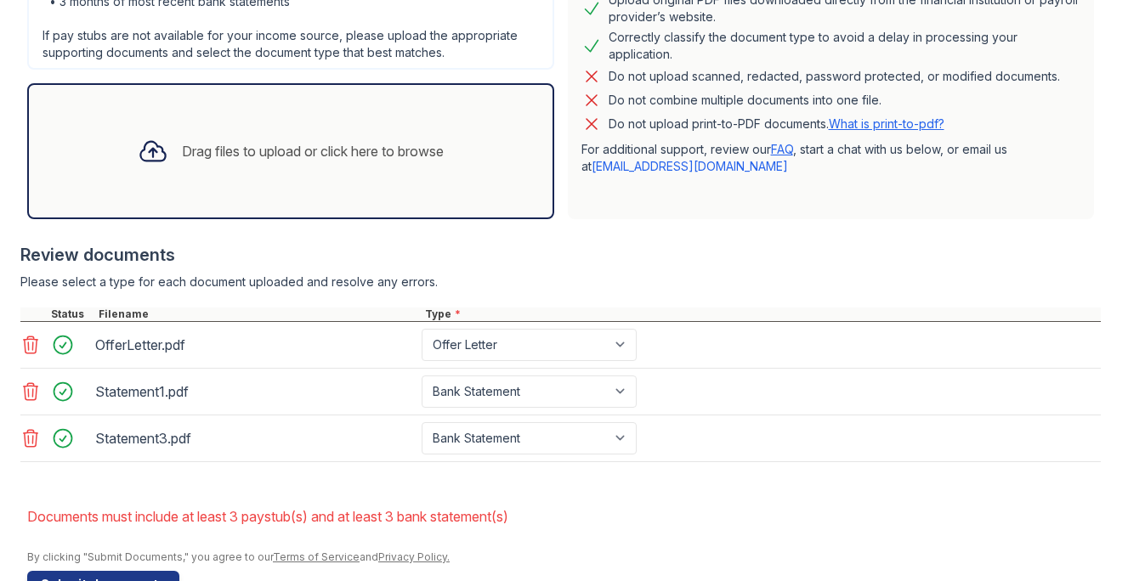
click at [281, 106] on div "Drag files to upload or click here to browse" at bounding box center [290, 151] width 527 height 136
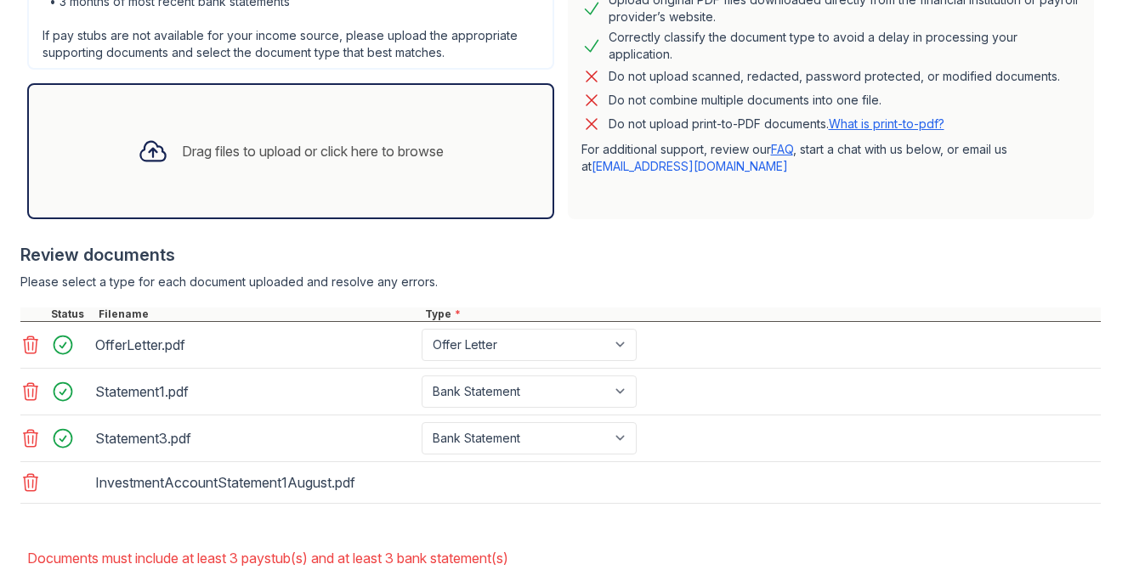
scroll to position [574, 0]
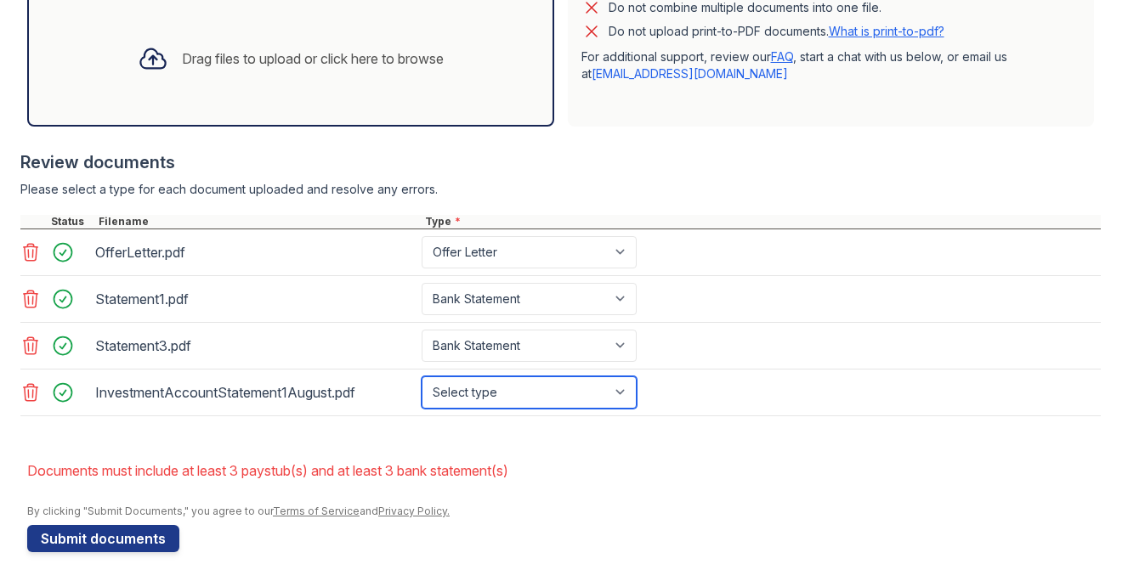
click at [479, 394] on select "Select type Paystub Bank Statement Offer Letter Tax Documents Benefit Award Let…" at bounding box center [529, 393] width 215 height 32
select select "investment_account_statement"
click at [422, 377] on select "Select type Paystub Bank Statement Offer Letter Tax Documents Benefit Award Let…" at bounding box center [529, 393] width 215 height 32
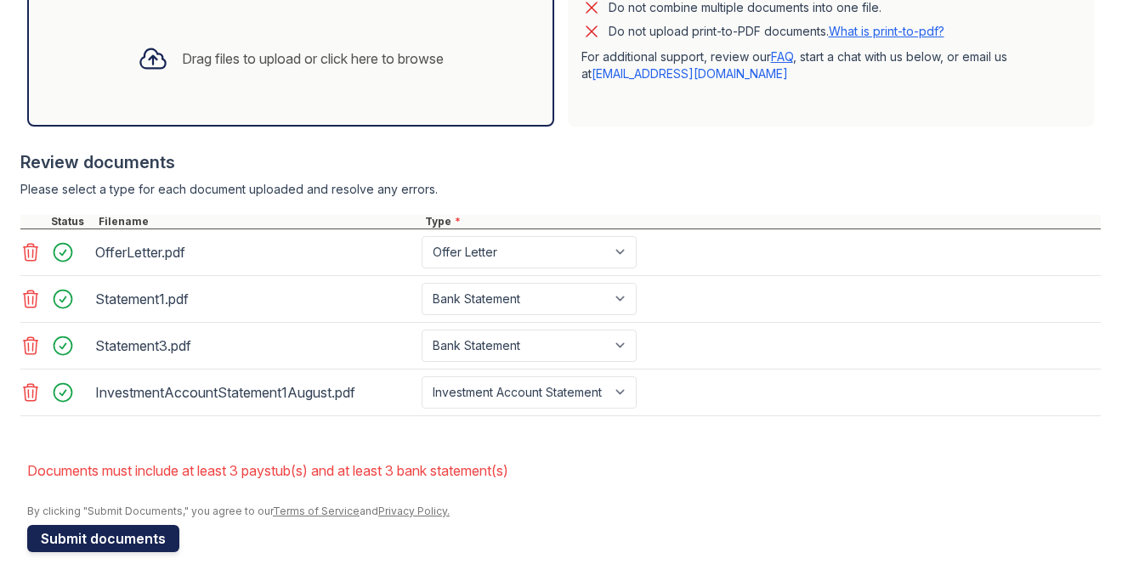
click at [101, 546] on button "Submit documents" at bounding box center [103, 538] width 152 height 27
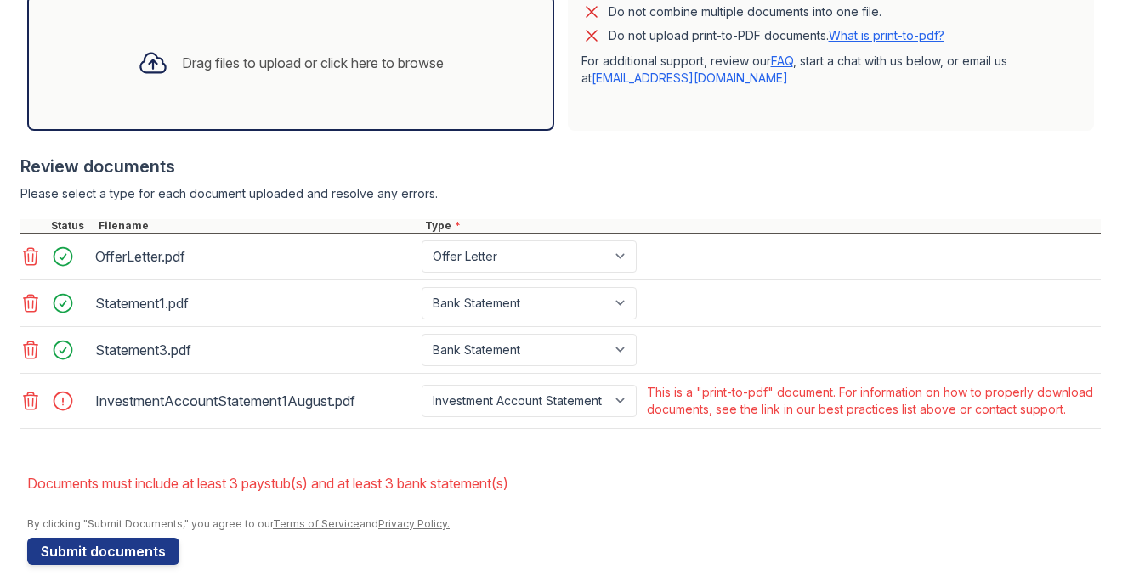
scroll to position [568, 0]
click at [27, 413] on icon at bounding box center [30, 403] width 20 height 20
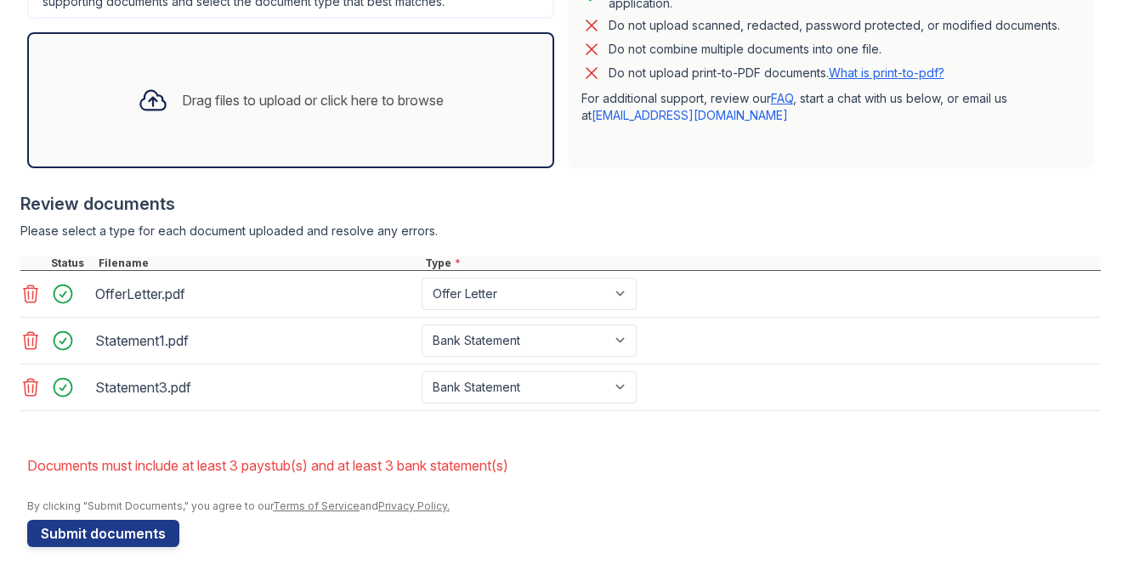
click at [249, 104] on div "Drag files to upload or click here to browse" at bounding box center [313, 100] width 262 height 20
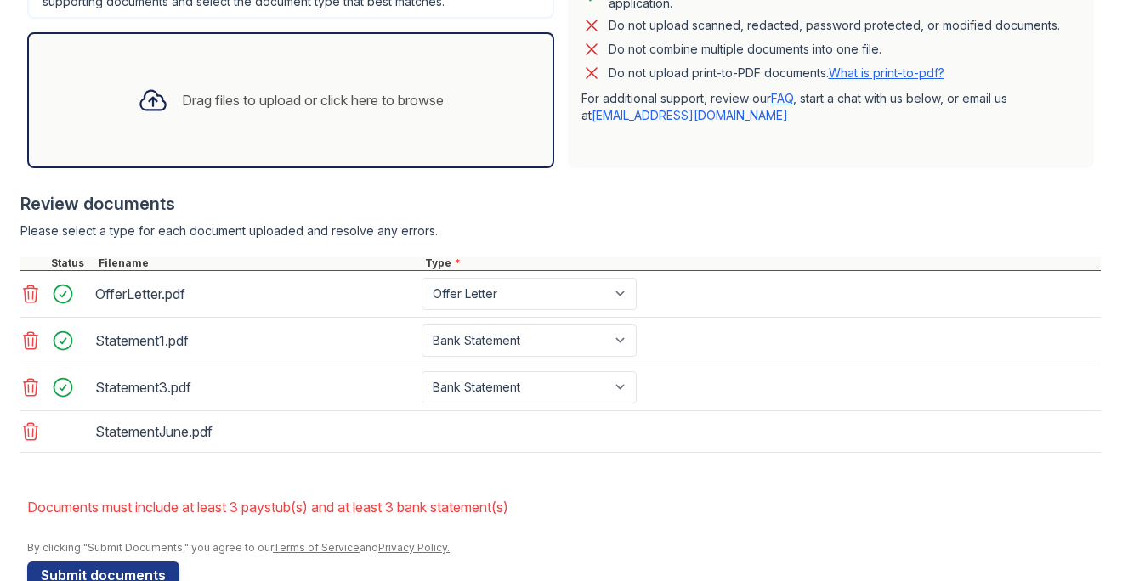
scroll to position [568, 0]
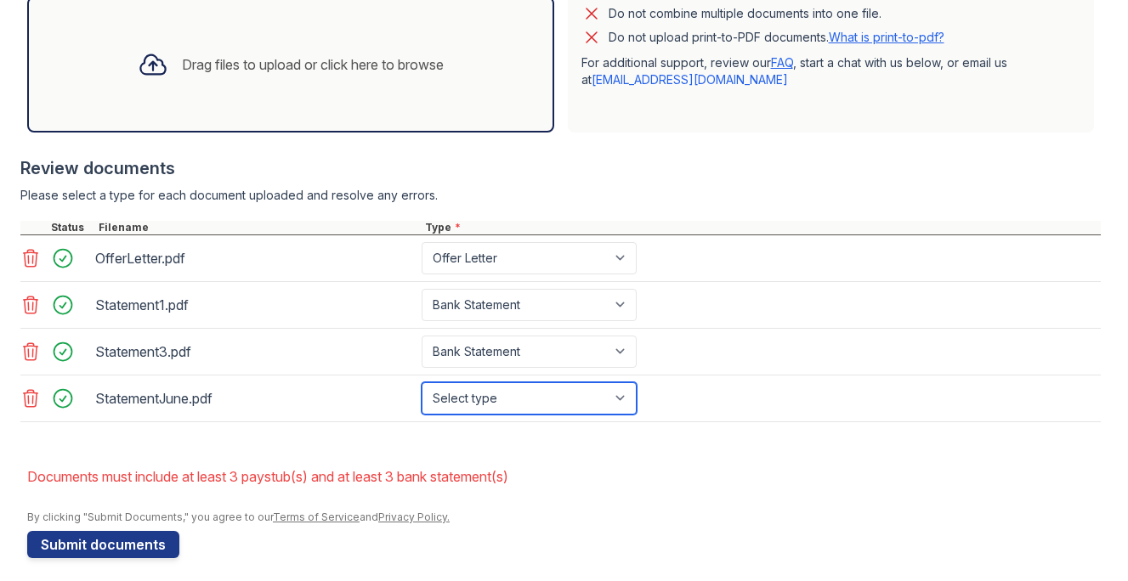
click at [496, 396] on select "Select type Paystub Bank Statement Offer Letter Tax Documents Benefit Award Let…" at bounding box center [529, 399] width 215 height 32
click at [422, 383] on select "Select type Paystub Bank Statement Offer Letter Tax Documents Benefit Award Let…" at bounding box center [529, 399] width 215 height 32
click at [459, 410] on select "Select type Paystub Bank Statement Offer Letter Tax Documents Benefit Award Let…" at bounding box center [529, 399] width 215 height 32
select select "bank_statement"
click at [422, 383] on select "Select type Paystub Bank Statement Offer Letter Tax Documents Benefit Award Let…" at bounding box center [529, 399] width 215 height 32
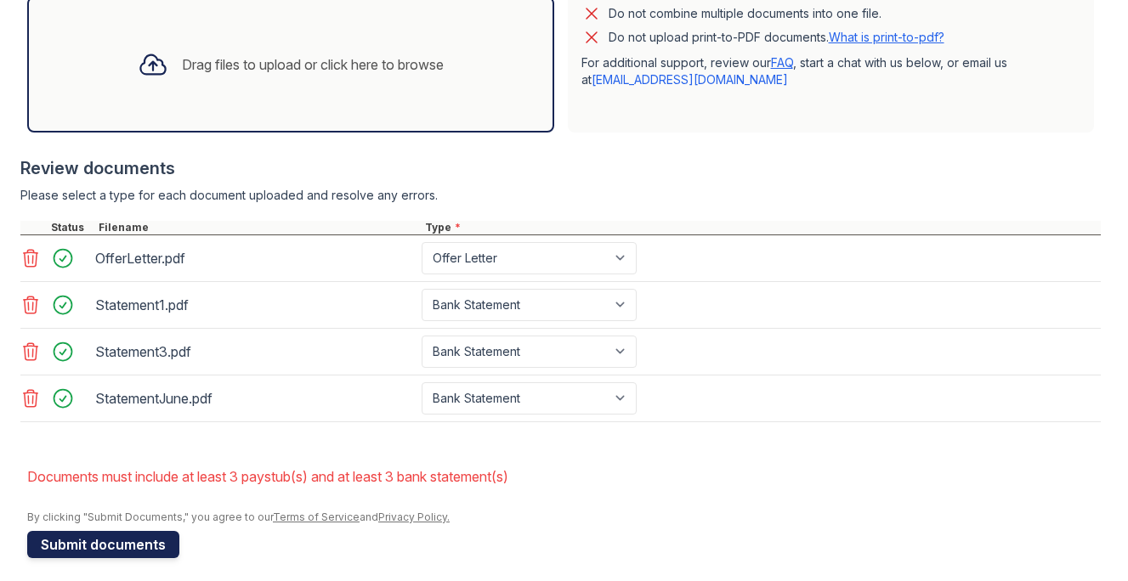
click at [135, 544] on button "Submit documents" at bounding box center [103, 544] width 152 height 27
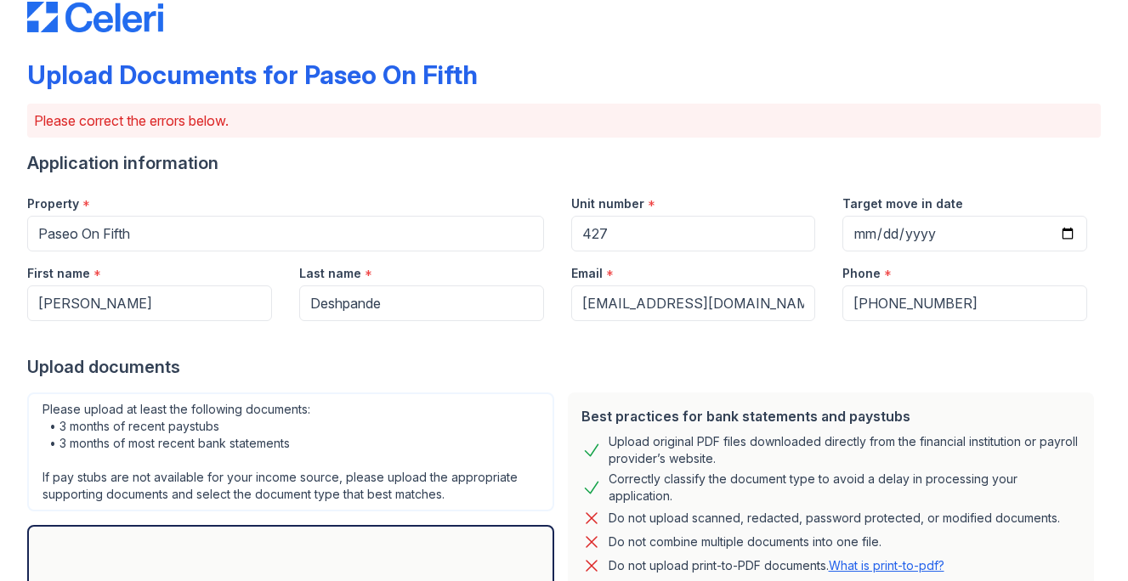
scroll to position [579, 0]
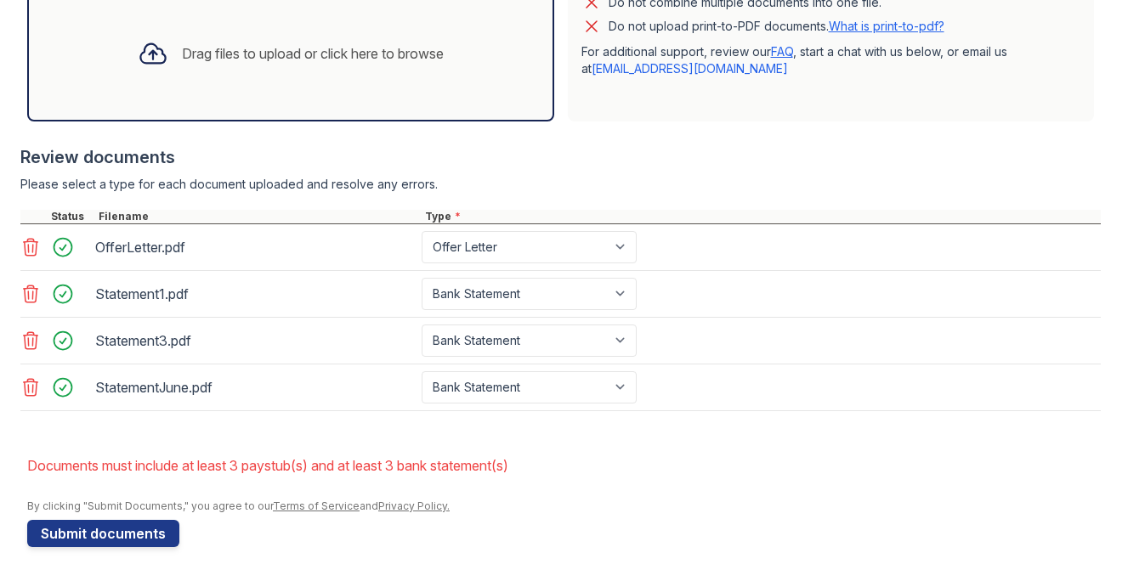
click at [279, 469] on li "Documents must include at least 3 paystub(s) and at least 3 bank statement(s)" at bounding box center [564, 466] width 1074 height 34
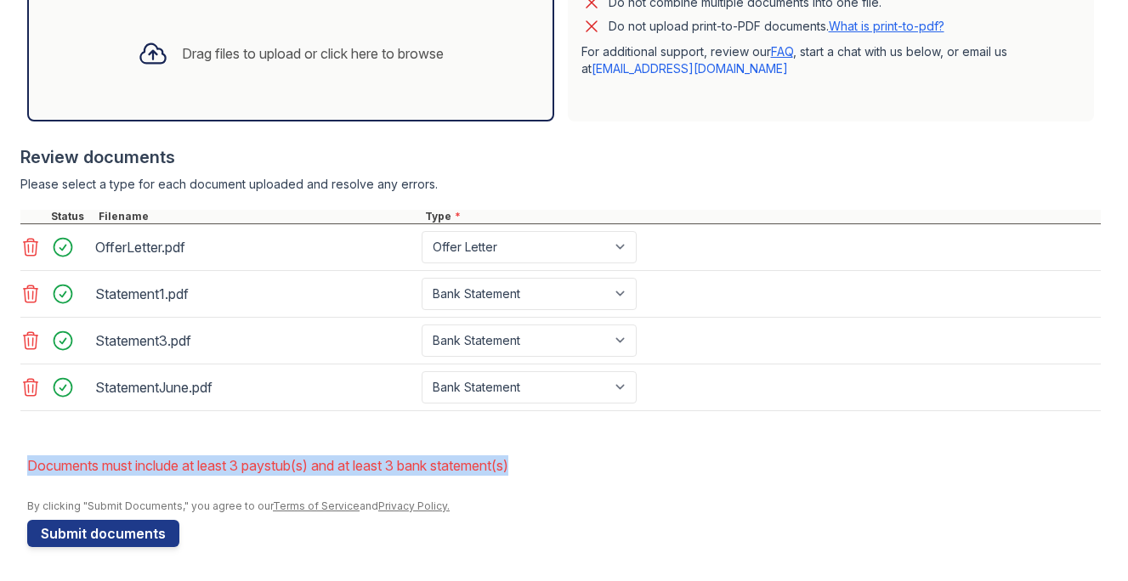
click at [279, 469] on li "Documents must include at least 3 paystub(s) and at least 3 bank statement(s)" at bounding box center [564, 466] width 1074 height 34
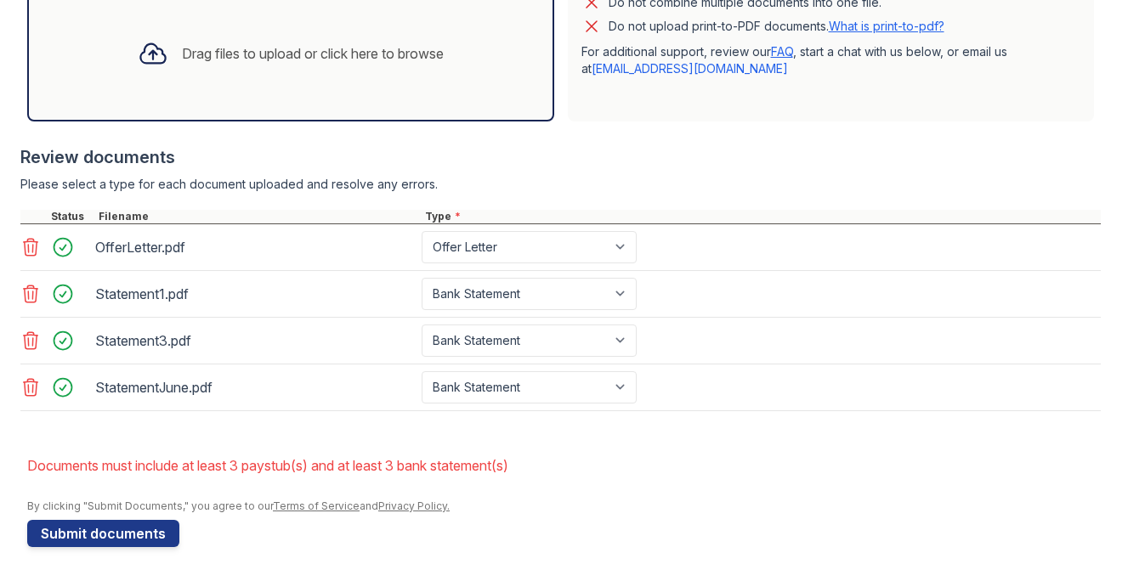
click at [315, 469] on li "Documents must include at least 3 paystub(s) and at least 3 bank statement(s)" at bounding box center [564, 466] width 1074 height 34
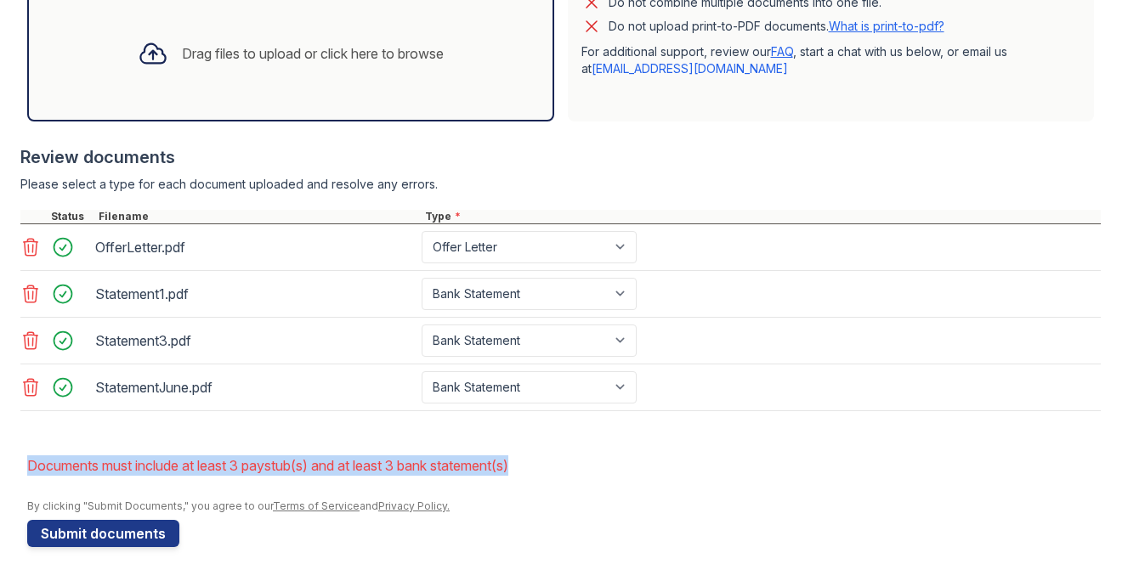
click at [315, 469] on li "Documents must include at least 3 paystub(s) and at least 3 bank statement(s)" at bounding box center [564, 466] width 1074 height 34
click at [353, 464] on li "Documents must include at least 3 paystub(s) and at least 3 bank statement(s)" at bounding box center [564, 466] width 1074 height 34
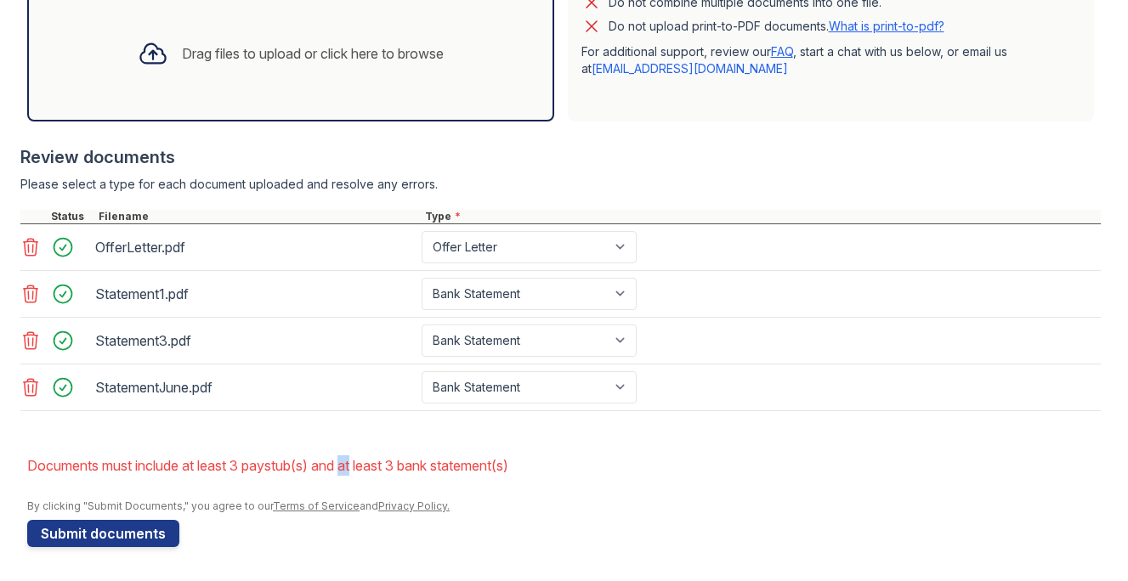
click at [353, 464] on li "Documents must include at least 3 paystub(s) and at least 3 bank statement(s)" at bounding box center [564, 466] width 1074 height 34
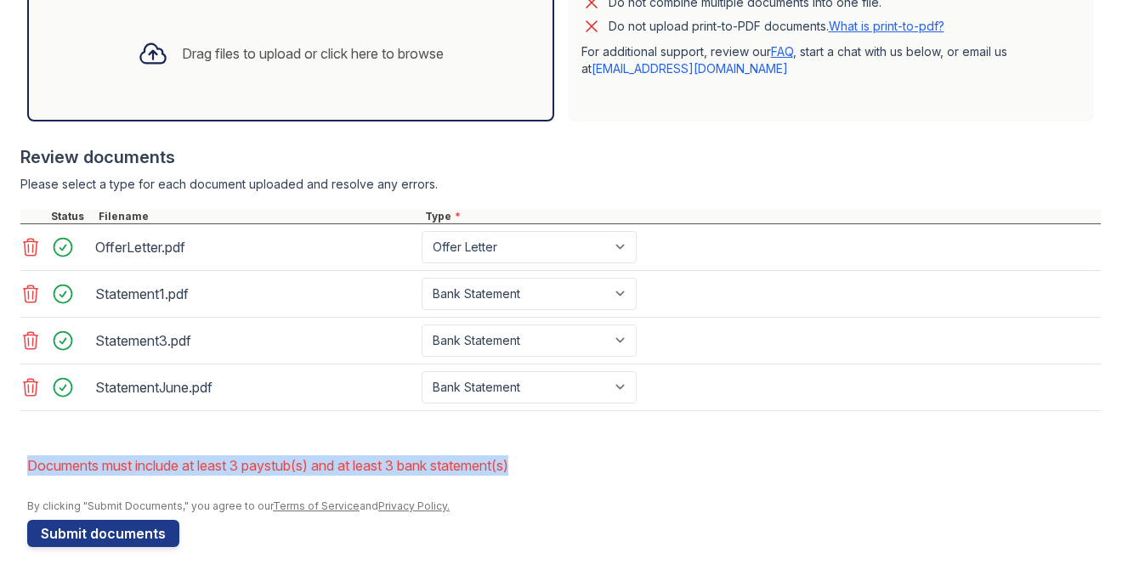
click at [353, 464] on li "Documents must include at least 3 paystub(s) and at least 3 bank statement(s)" at bounding box center [564, 466] width 1074 height 34
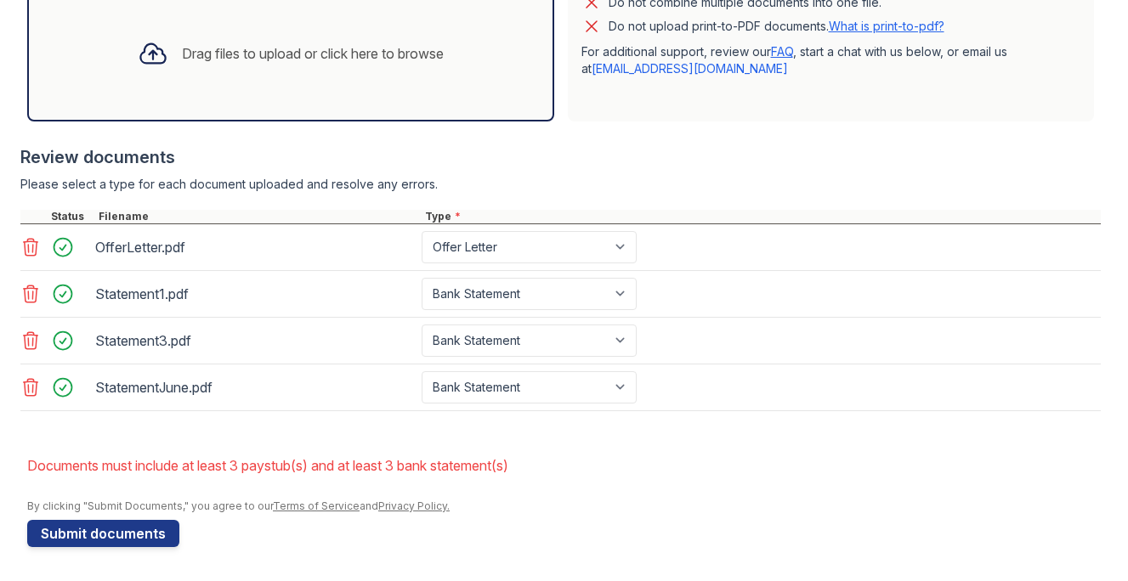
click at [366, 462] on li "Documents must include at least 3 paystub(s) and at least 3 bank statement(s)" at bounding box center [564, 466] width 1074 height 34
click at [367, 462] on li "Documents must include at least 3 paystub(s) and at least 3 bank statement(s)" at bounding box center [564, 466] width 1074 height 34
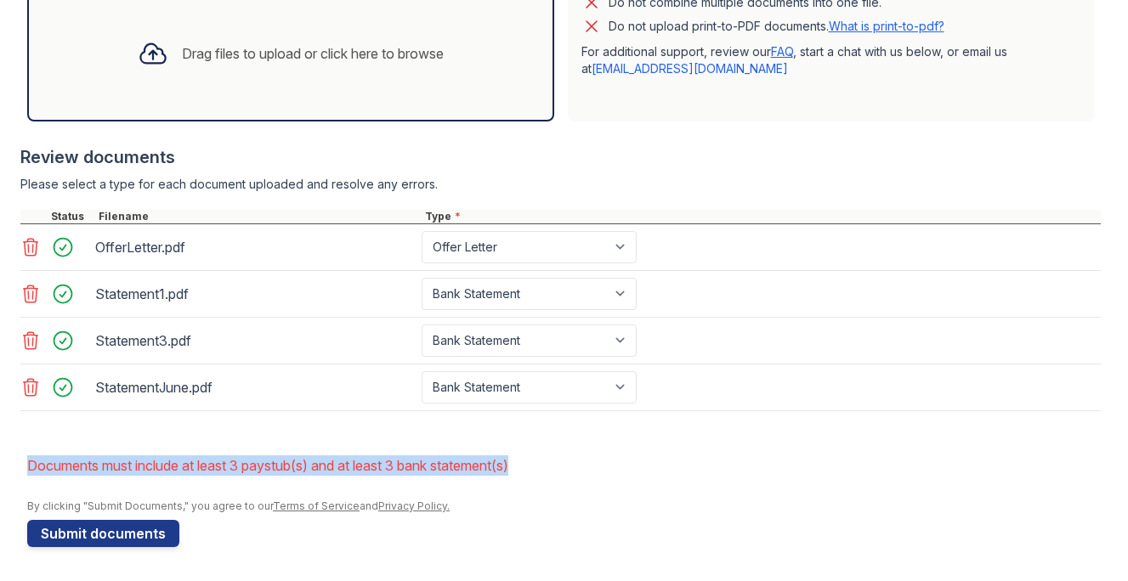
click at [367, 462] on li "Documents must include at least 3 paystub(s) and at least 3 bank statement(s)" at bounding box center [564, 466] width 1074 height 34
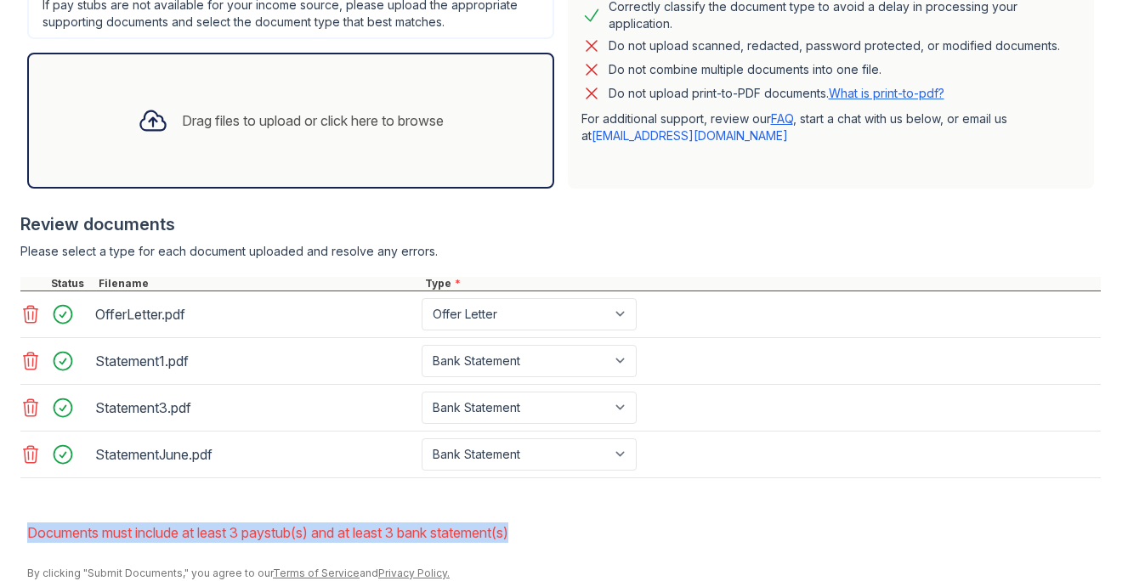
scroll to position [514, 0]
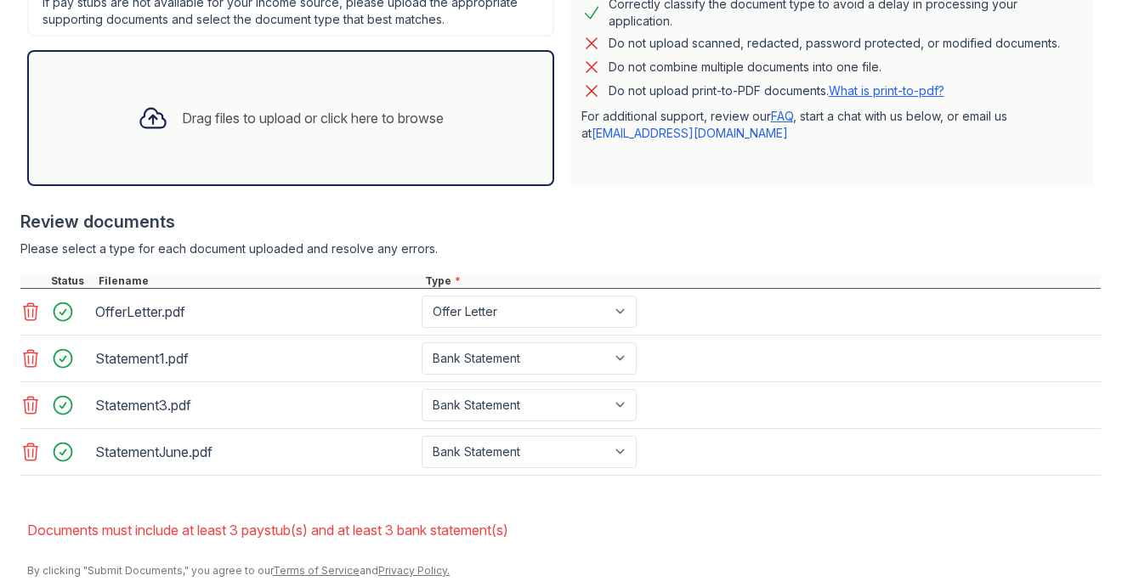
click at [189, 541] on li "Documents must include at least 3 paystub(s) and at least 3 bank statement(s)" at bounding box center [564, 530] width 1074 height 34
click at [190, 540] on li "Documents must include at least 3 paystub(s) and at least 3 bank statement(s)" at bounding box center [564, 530] width 1074 height 34
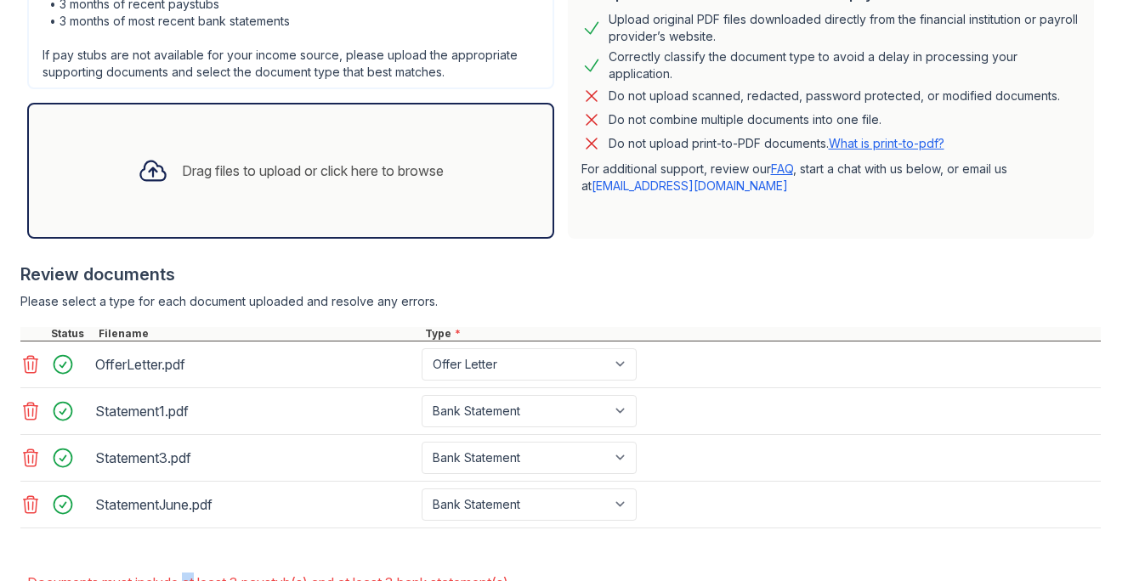
scroll to position [579, 0]
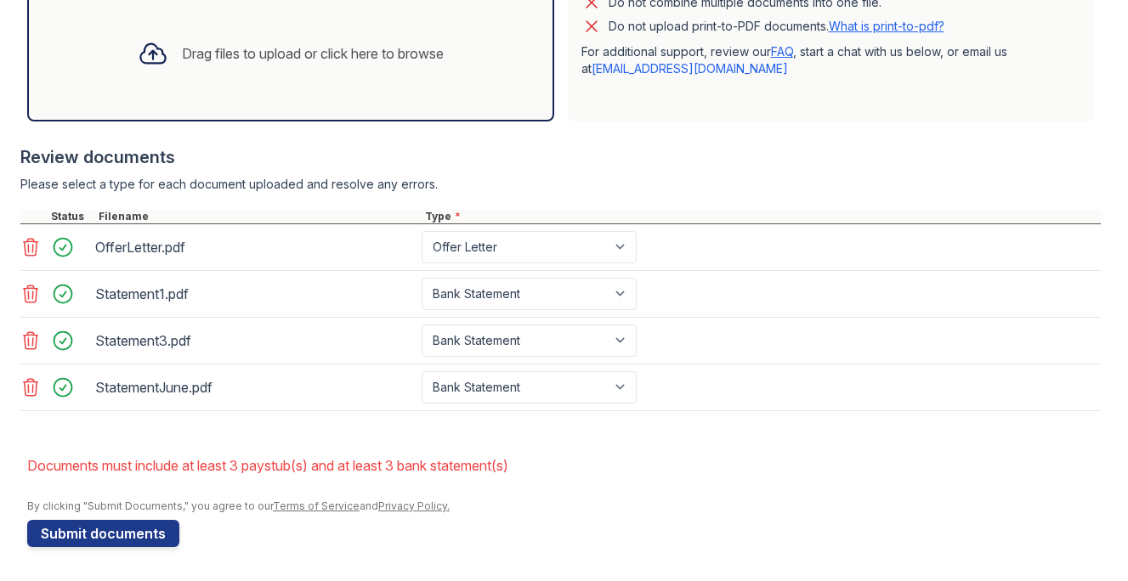
click at [281, 457] on li "Documents must include at least 3 paystub(s) and at least 3 bank statement(s)" at bounding box center [564, 466] width 1074 height 34
click at [211, 389] on div "StatementJune.pdf" at bounding box center [255, 387] width 320 height 27
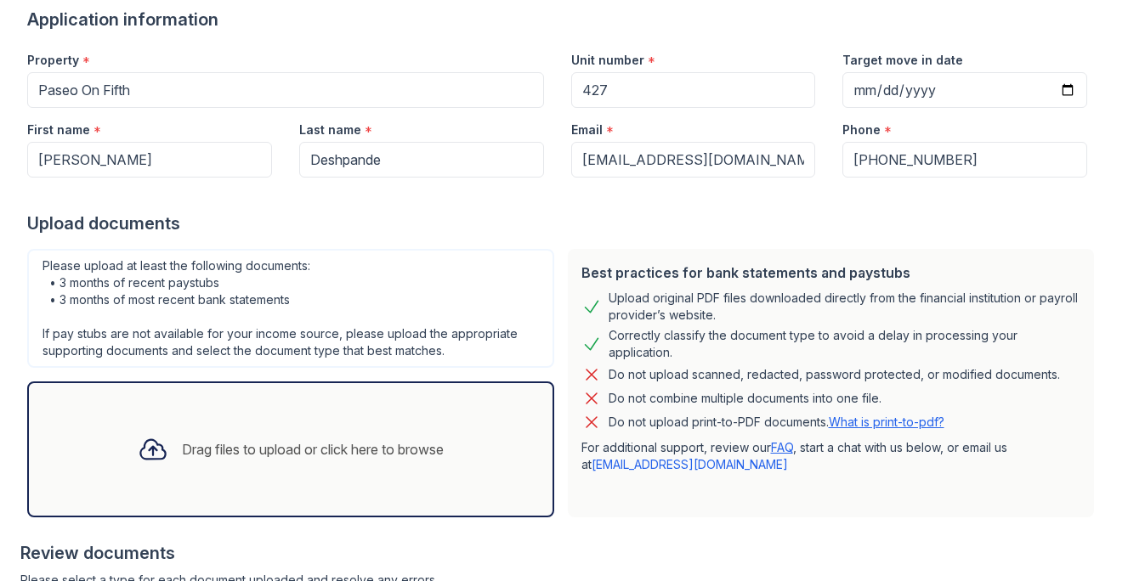
scroll to position [215, 0]
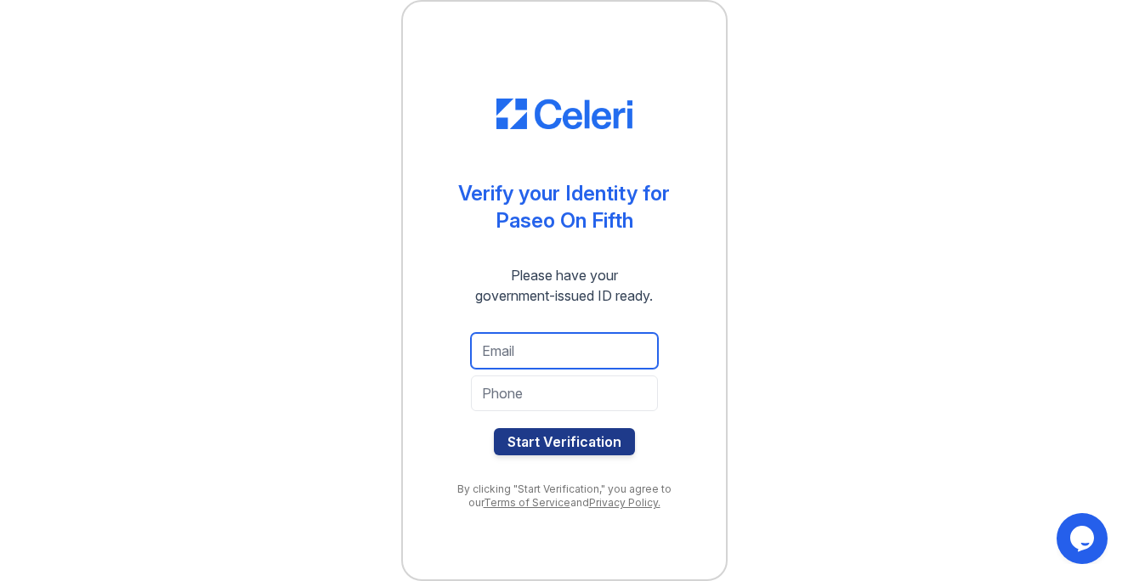
click at [535, 359] on input "email" at bounding box center [564, 351] width 187 height 36
type input "[EMAIL_ADDRESS][DOMAIN_NAME]"
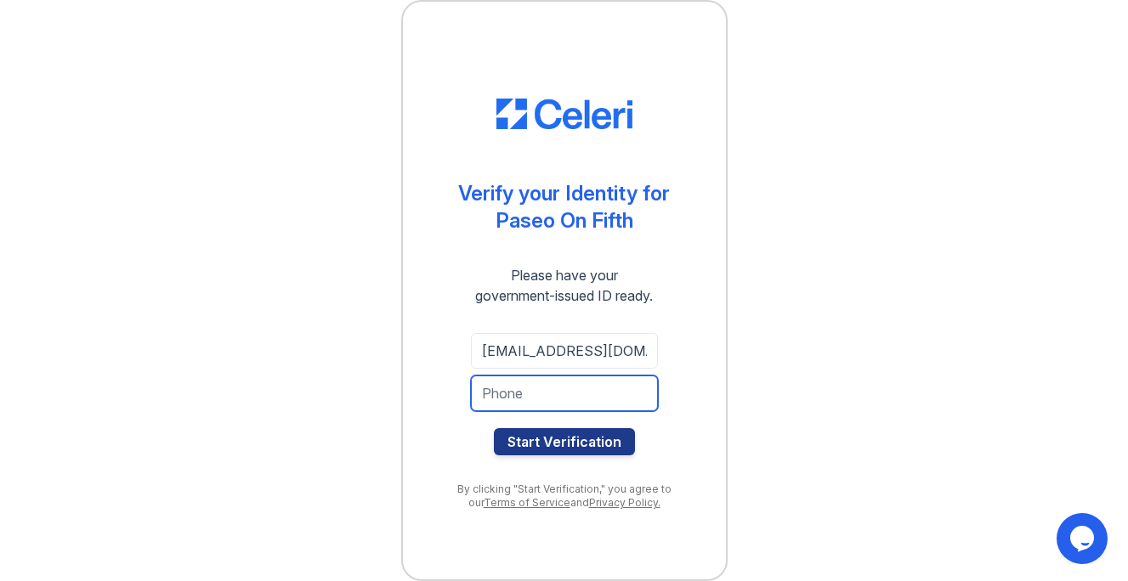
click at [564, 397] on input "tel" at bounding box center [564, 394] width 187 height 36
type input "4087721341"
click at [494, 428] on button "Start Verification" at bounding box center [564, 441] width 141 height 27
